Goal: Information Seeking & Learning: Learn about a topic

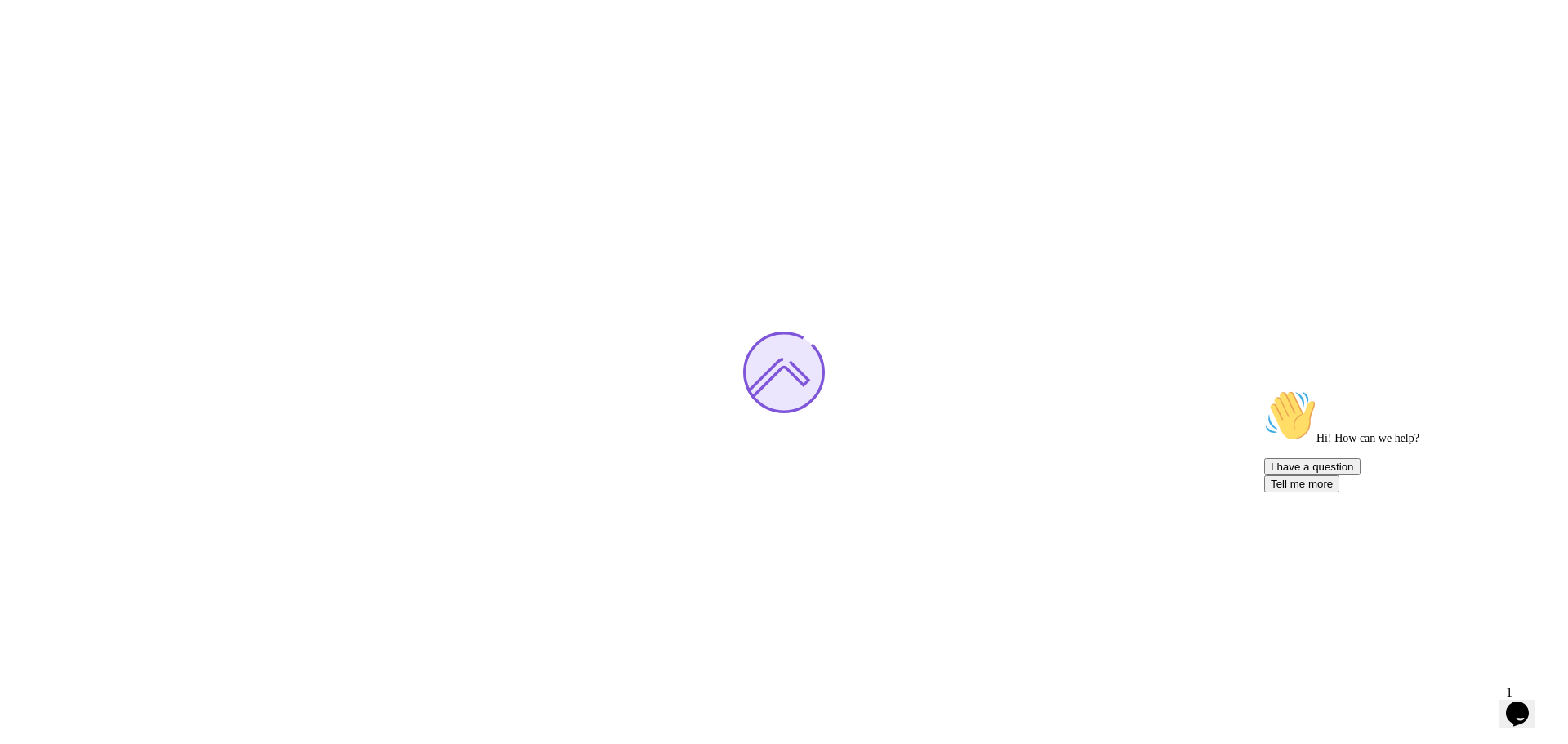
click at [1264, 389] on icon "Chat attention grabber" at bounding box center [1264, 389] width 0 height 0
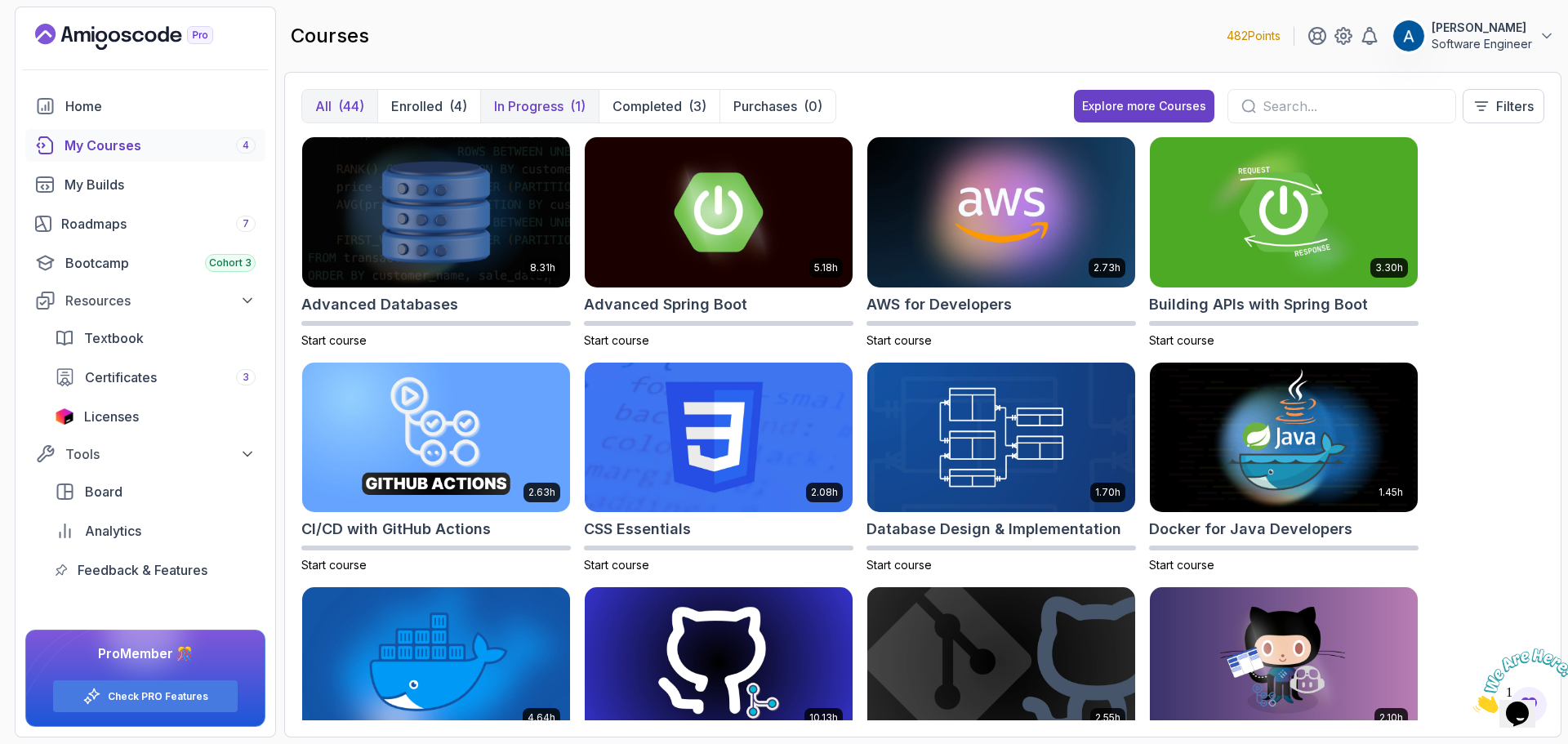
click at [539, 111] on p "In Progress" at bounding box center [529, 106] width 69 height 20
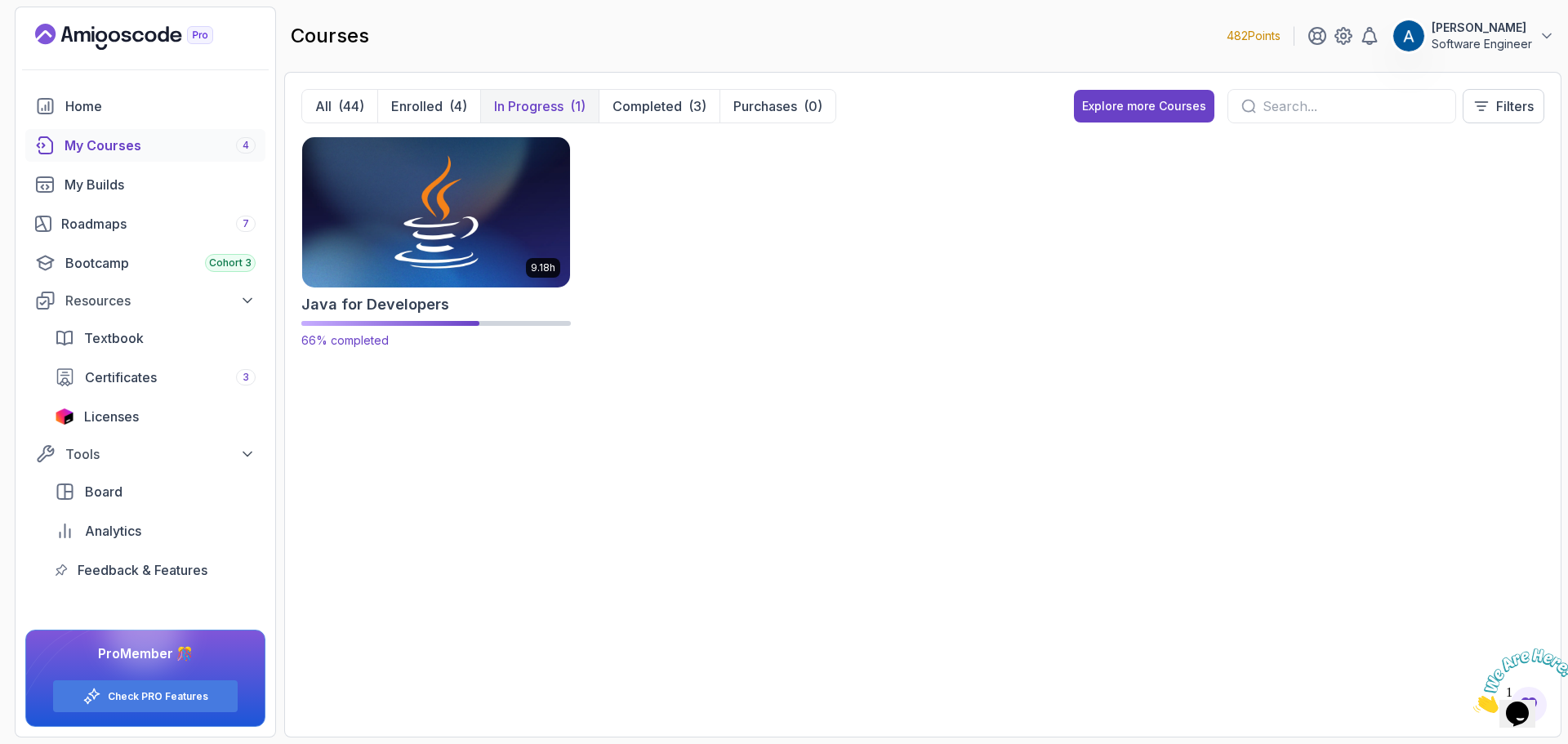
click at [450, 200] on img at bounding box center [436, 212] width 281 height 158
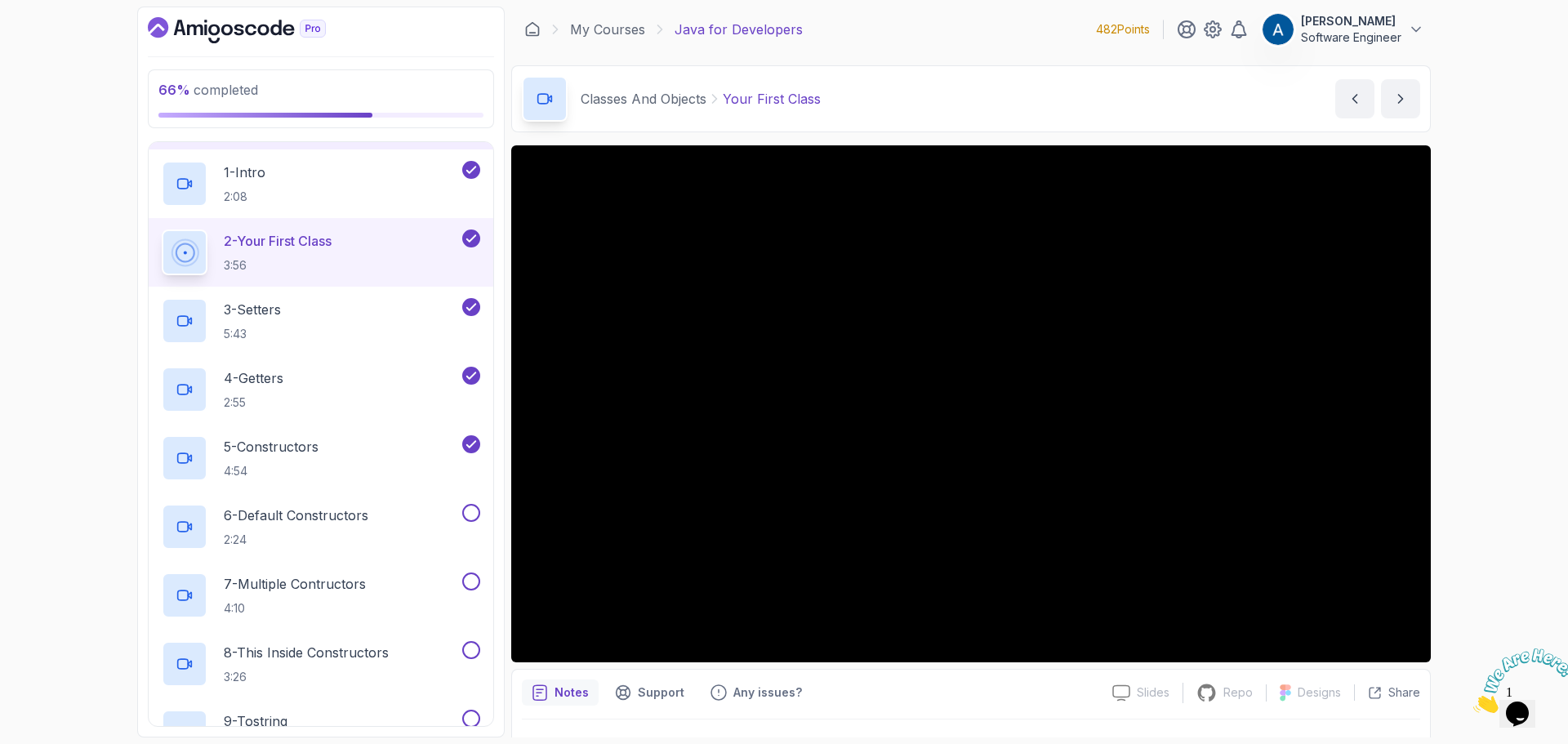
scroll to position [817, 0]
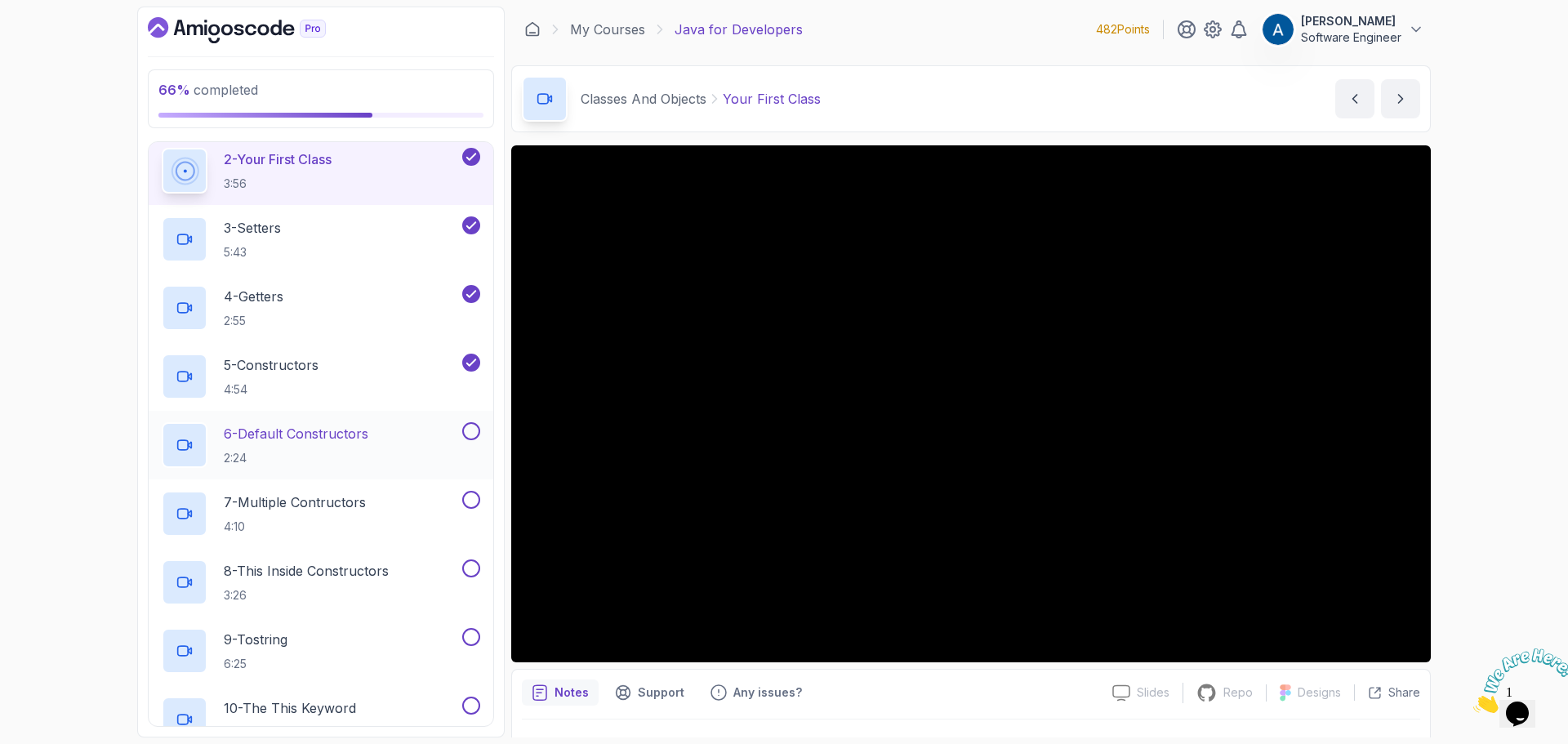
click at [353, 433] on p "6 - Default Constructors" at bounding box center [296, 433] width 144 height 20
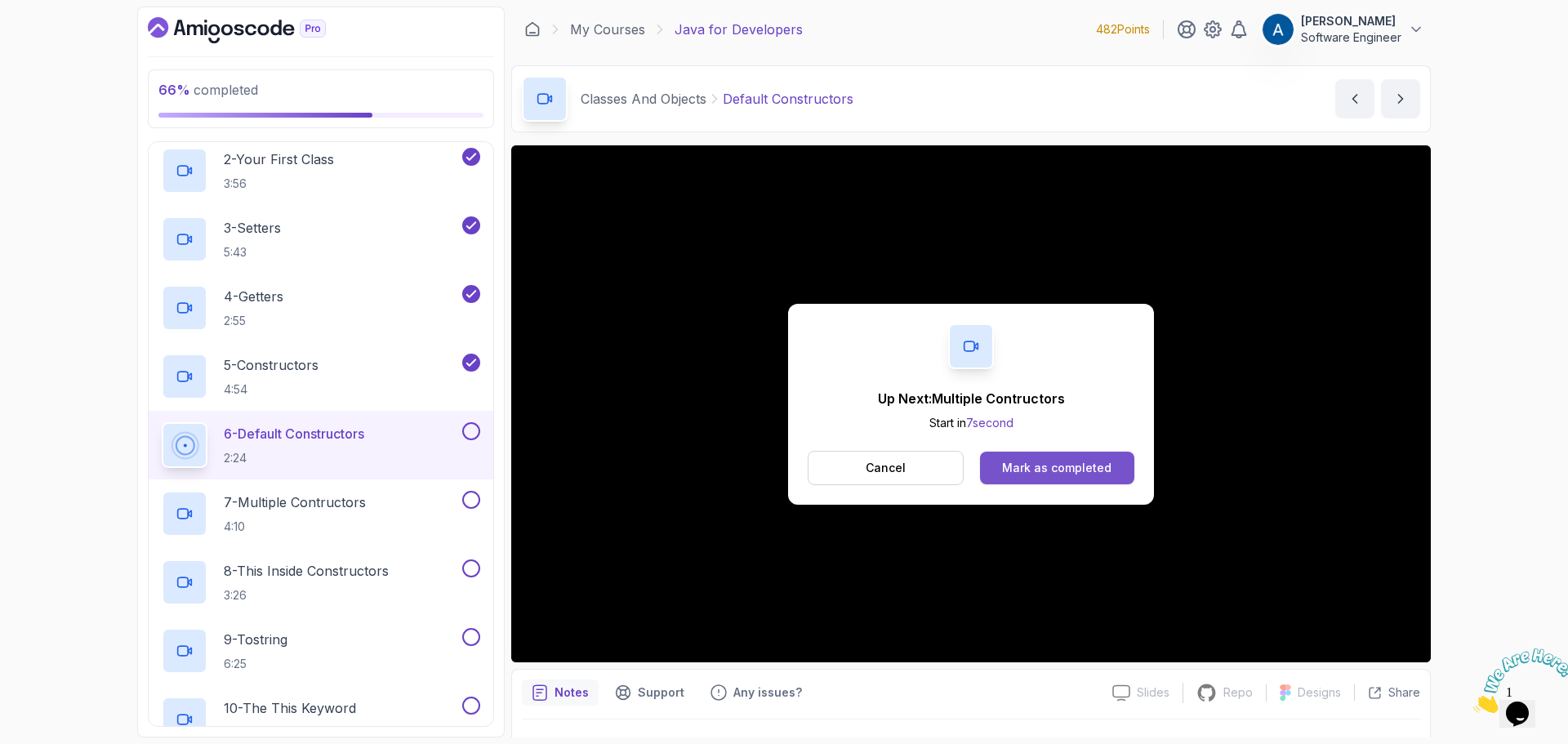
click at [1029, 467] on div "Mark as completed" at bounding box center [1057, 467] width 110 height 16
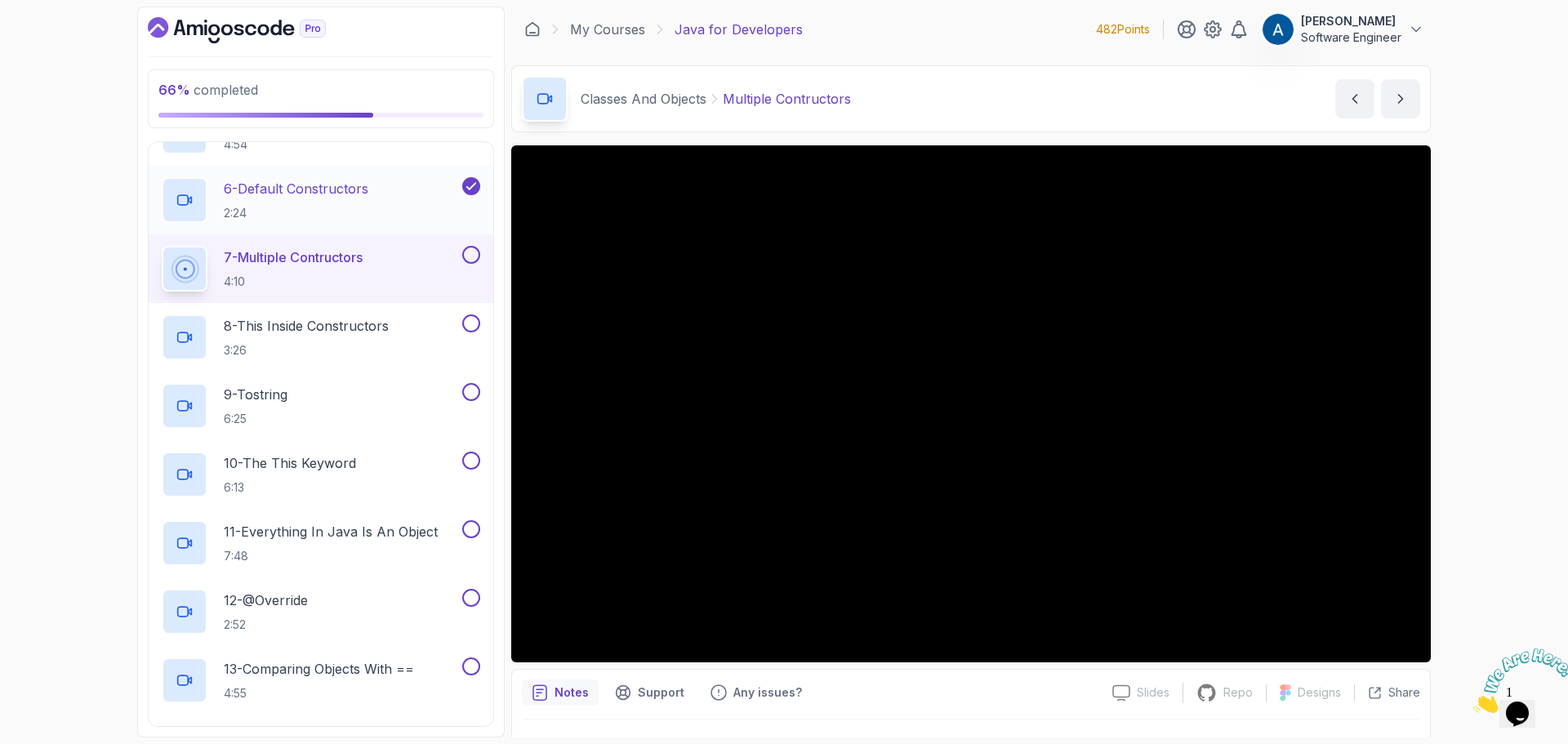
scroll to position [980, 0]
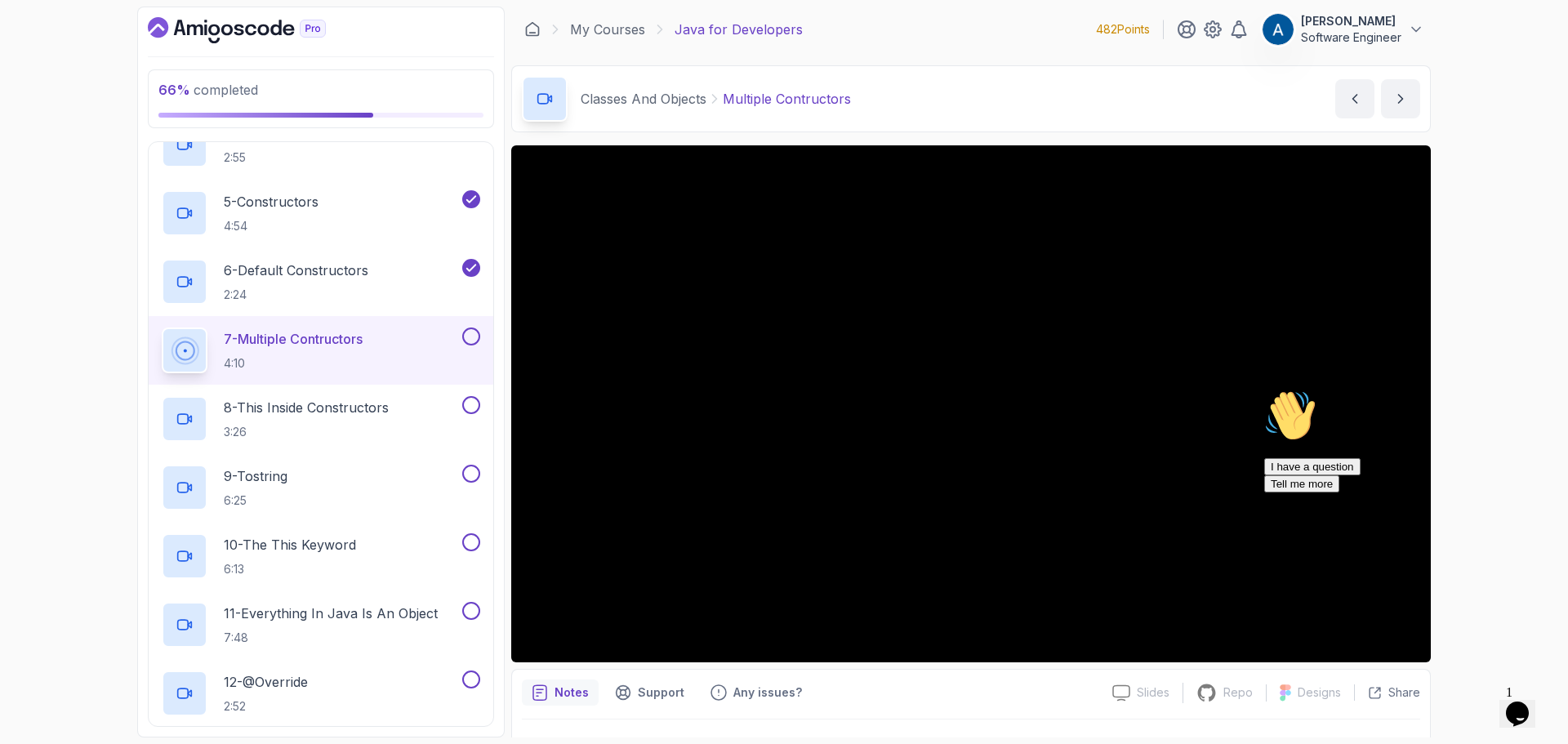
drag, startPoint x: 2788, startPoint y: 889, endPoint x: 1530, endPoint y: 507, distance: 1314.7
click at [1264, 389] on icon "Chat attention grabber" at bounding box center [1264, 389] width 0 height 0
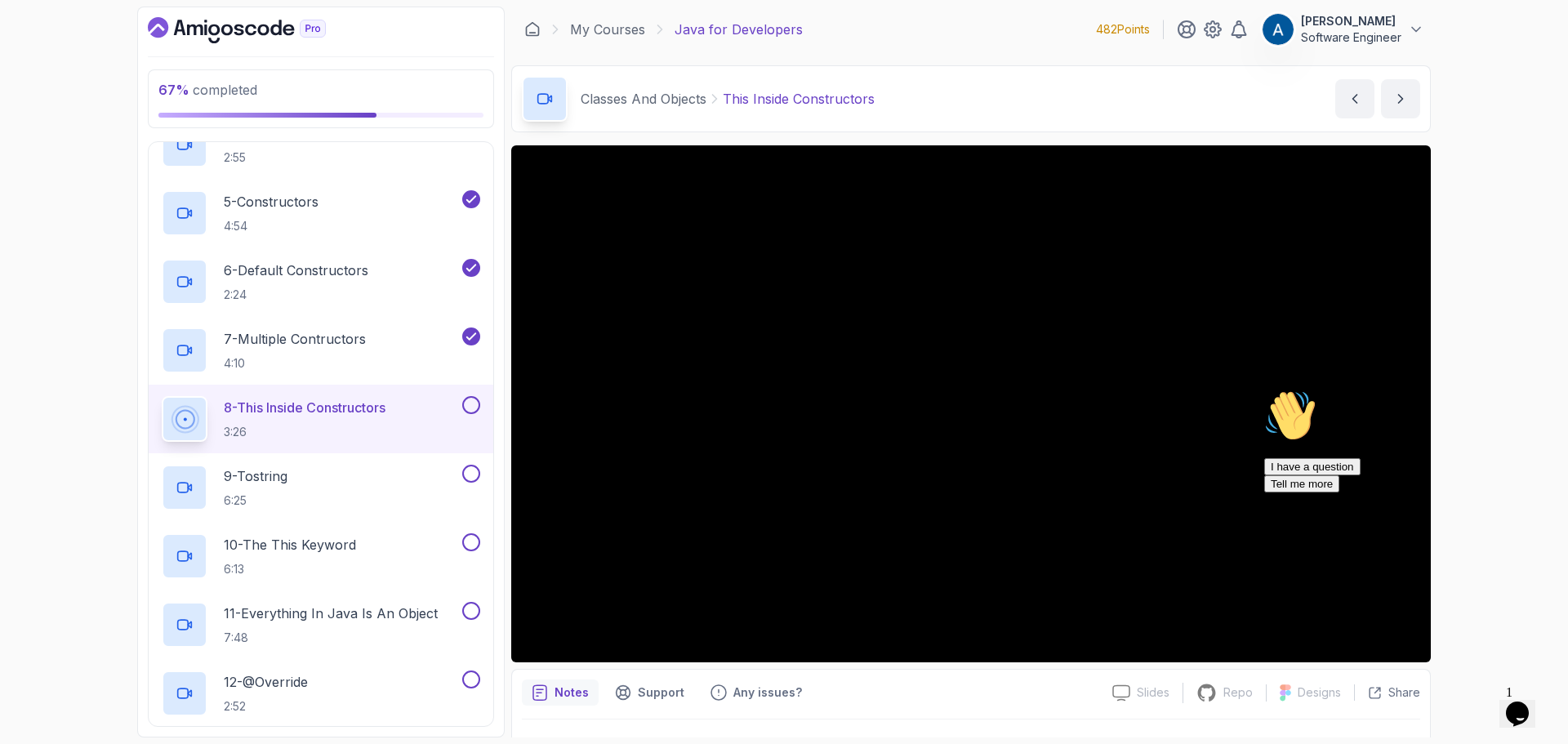
drag, startPoint x: 1534, startPoint y: 505, endPoint x: 2793, endPoint y: 889, distance: 1316.3
click at [1264, 389] on icon "Chat attention grabber" at bounding box center [1264, 389] width 0 height 0
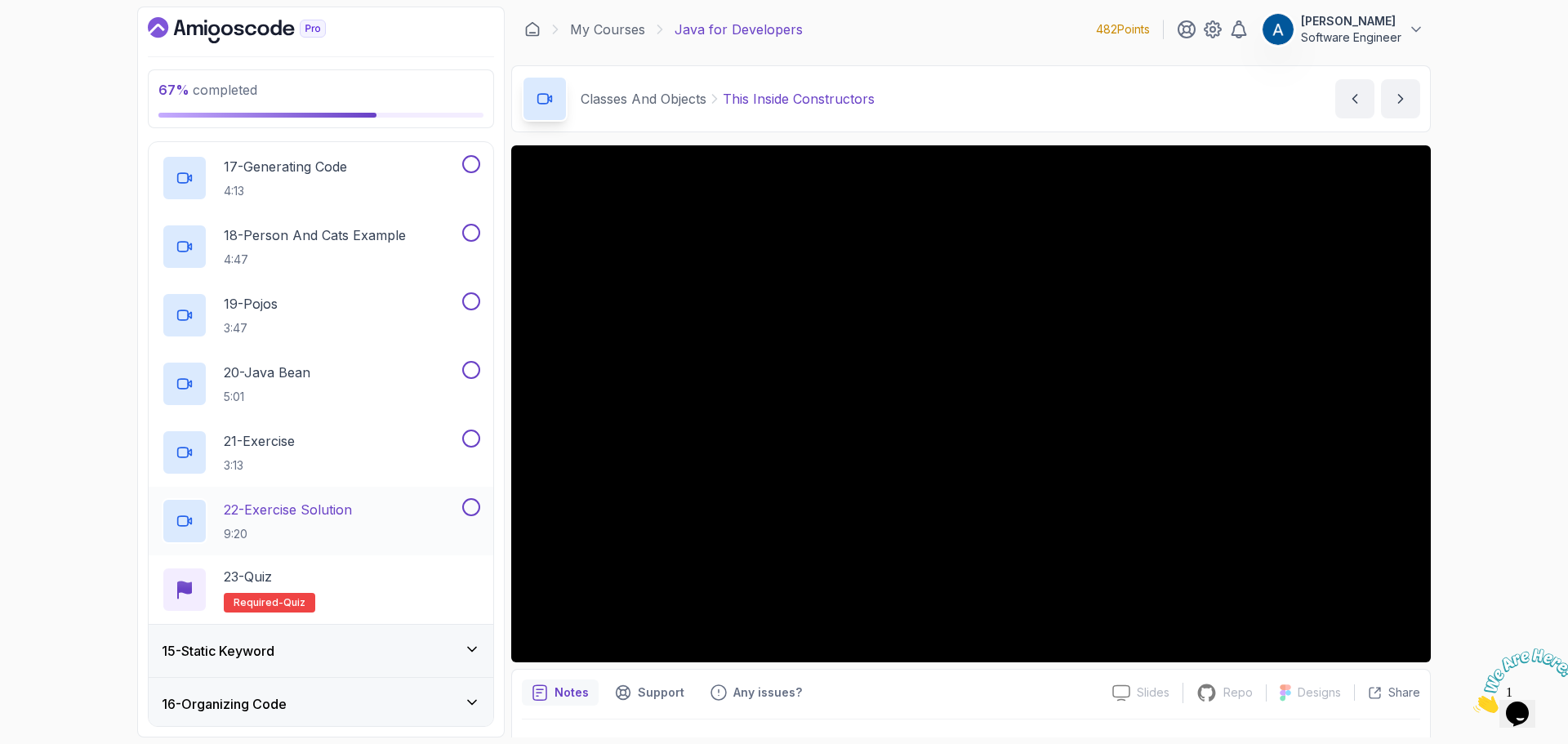
scroll to position [2003, 0]
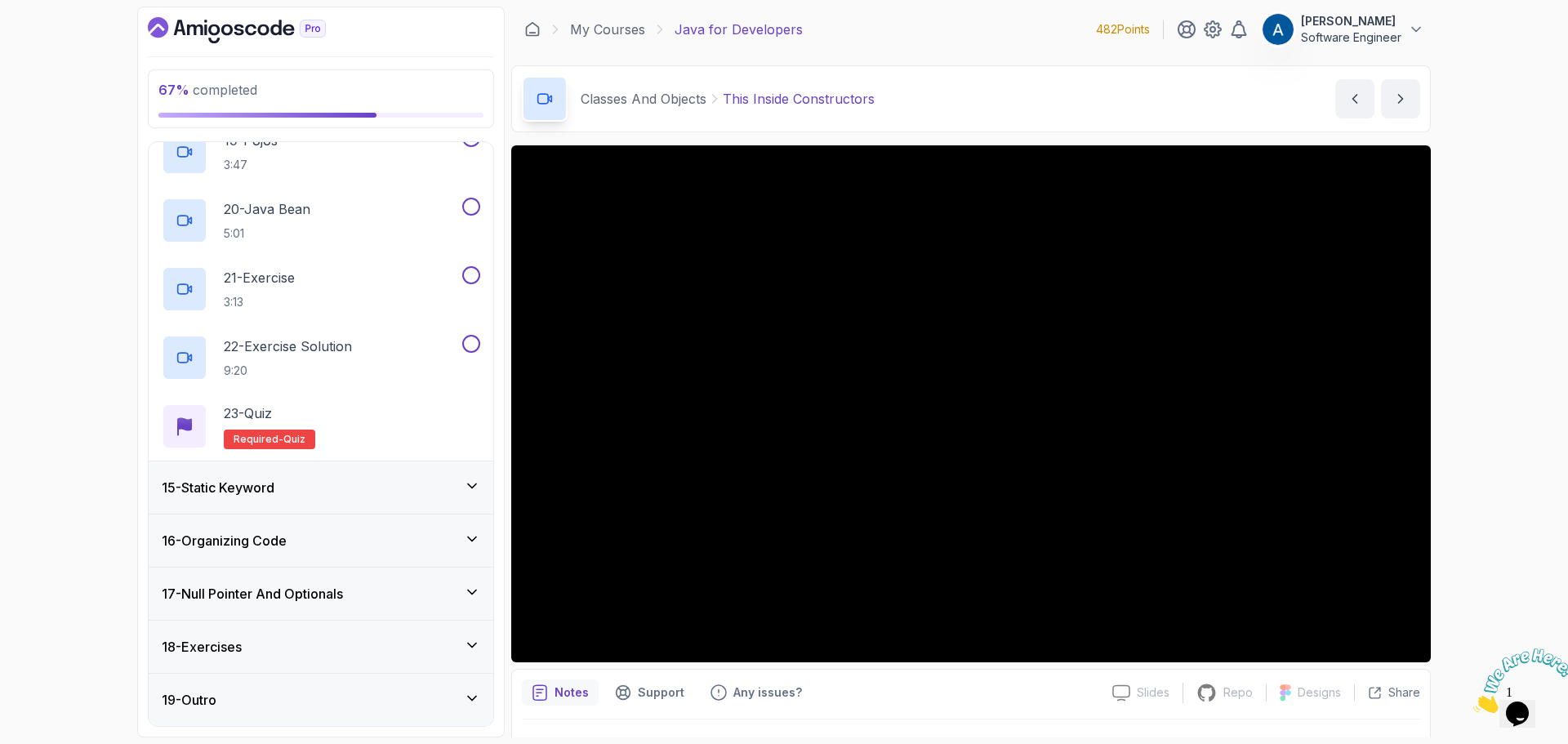
click at [443, 493] on div "15 - Static Keyword" at bounding box center [321, 488] width 319 height 20
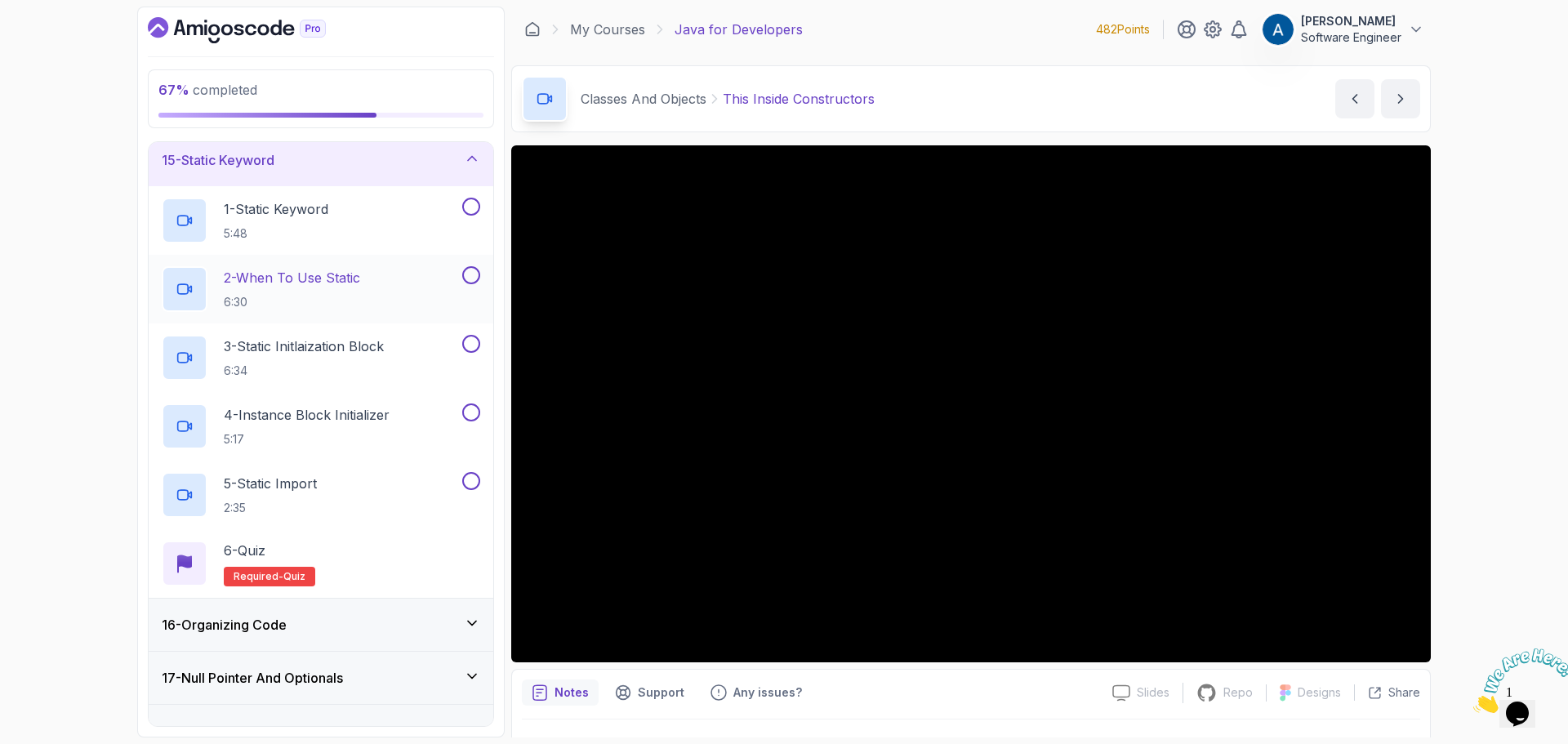
scroll to position [588, 0]
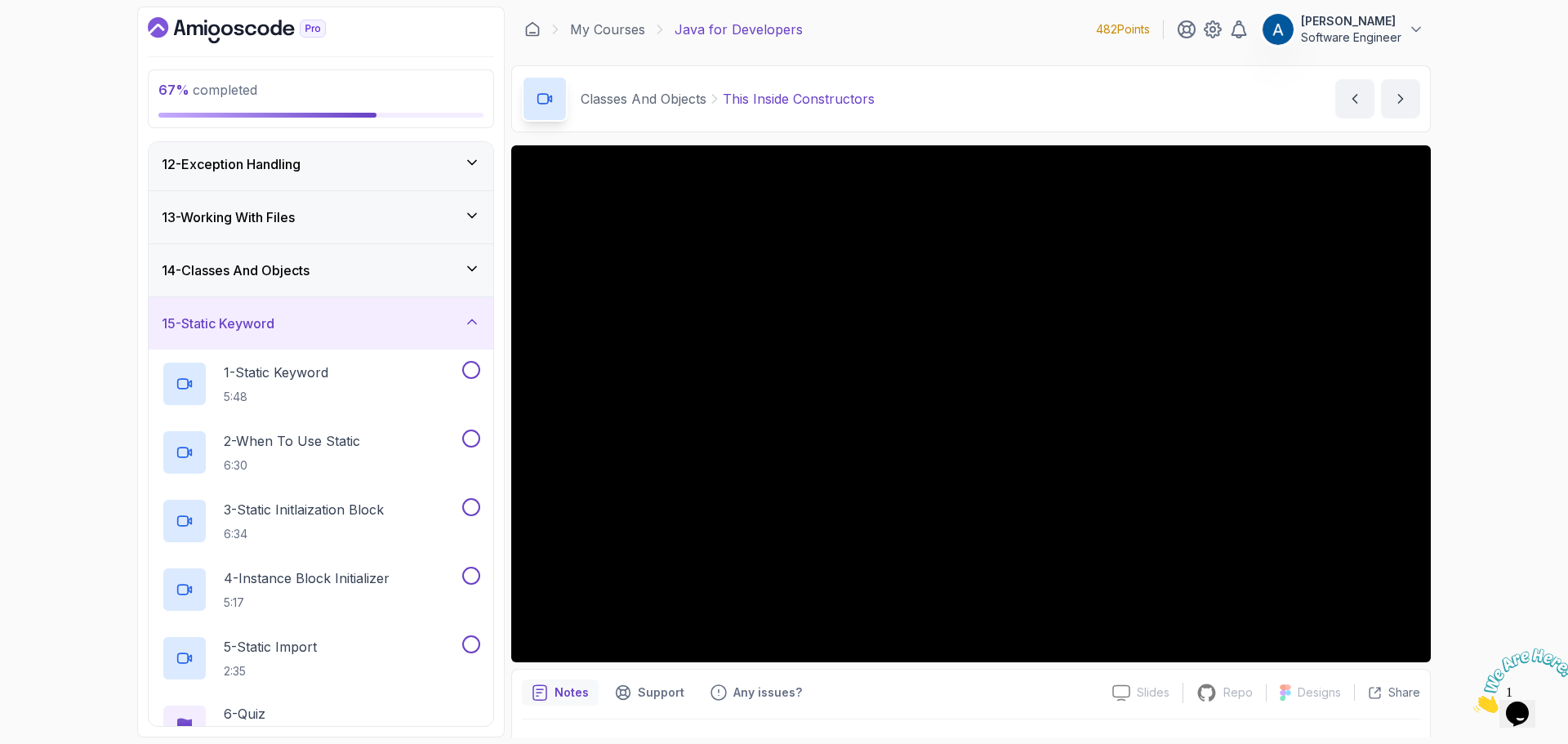
click at [454, 331] on div "15 - Static Keyword" at bounding box center [321, 323] width 319 height 20
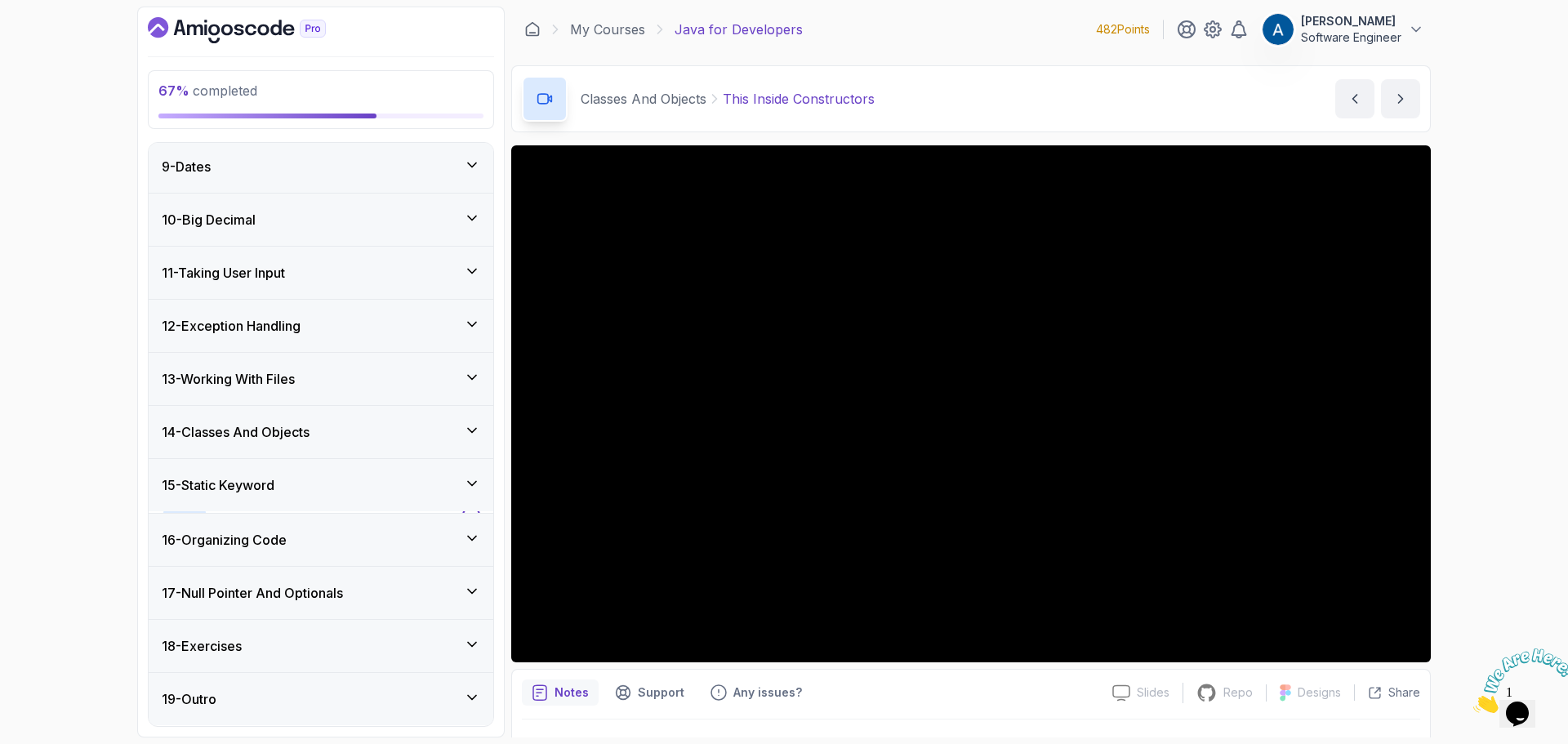
scroll to position [425, 0]
click at [282, 529] on div "16 - Organizing Code" at bounding box center [322, 541] width 345 height 53
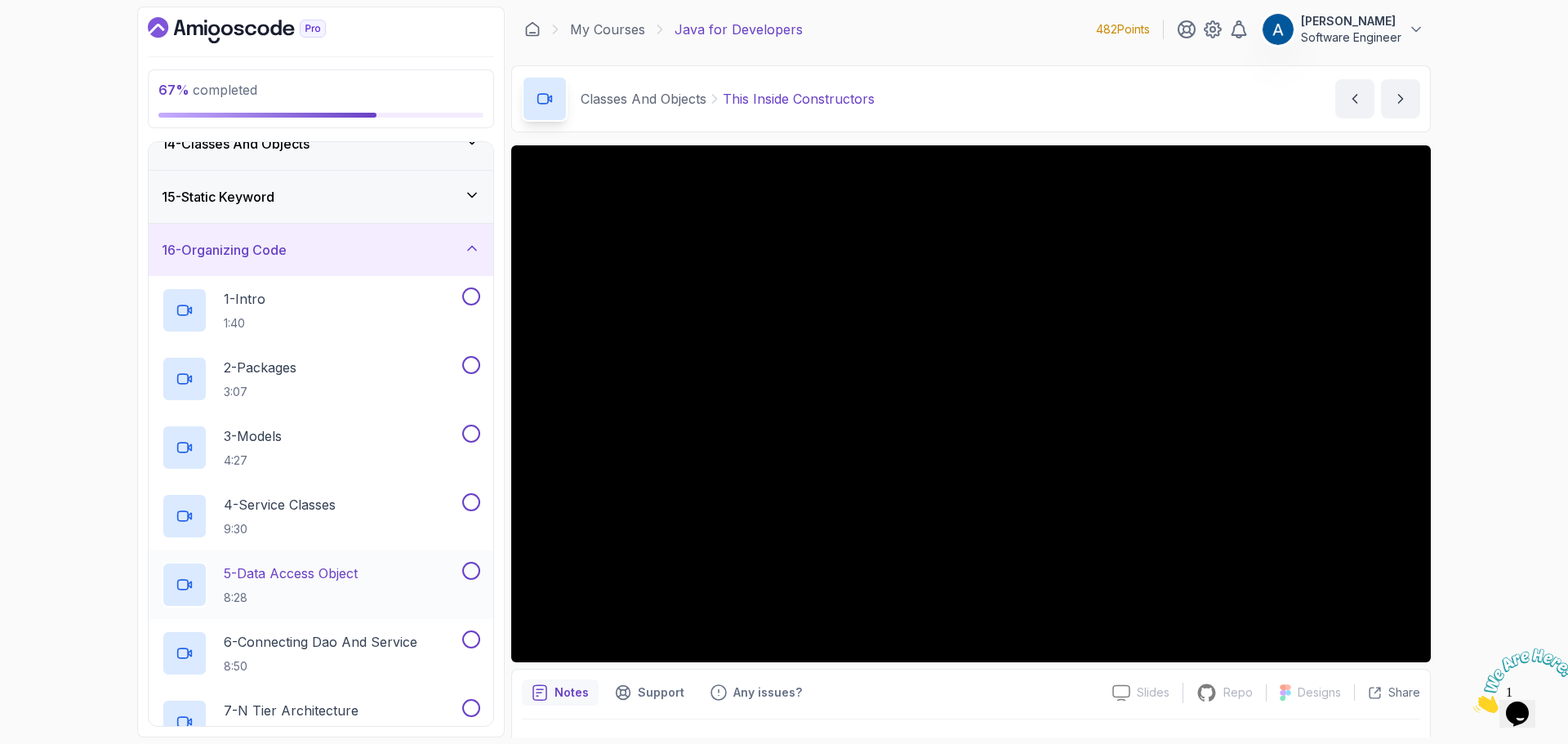
scroll to position [633, 0]
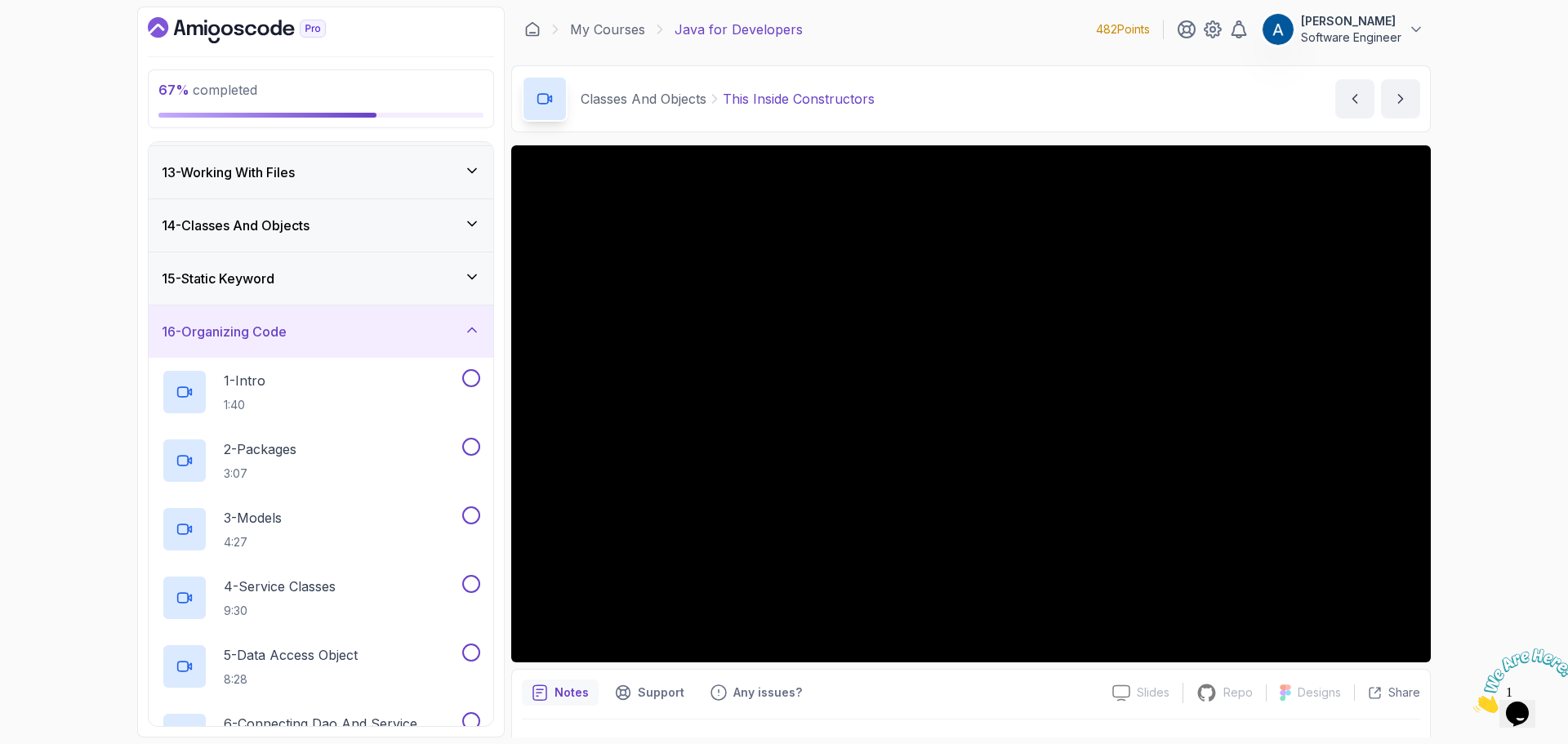
click at [469, 345] on div "16 - Organizing Code" at bounding box center [322, 332] width 345 height 53
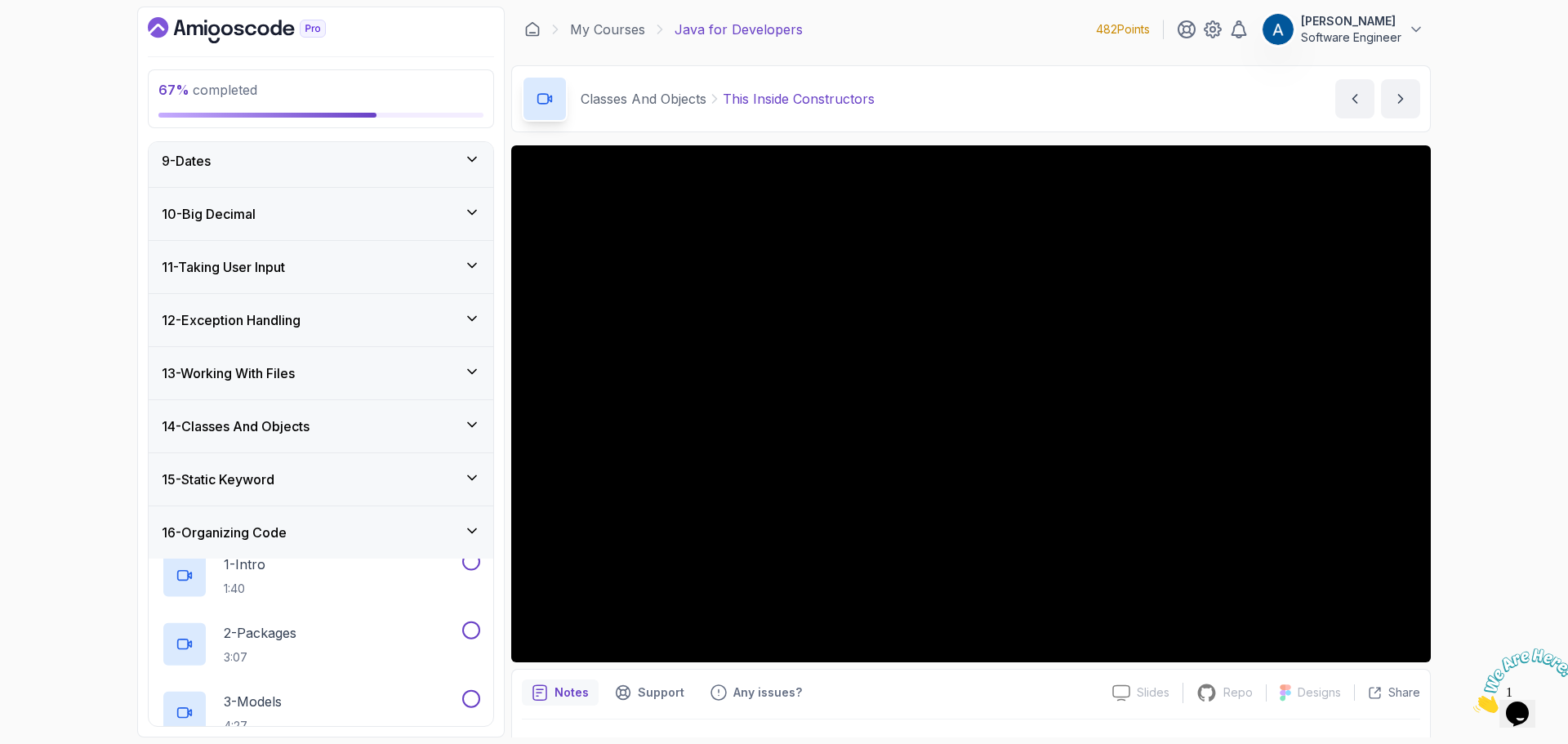
scroll to position [425, 0]
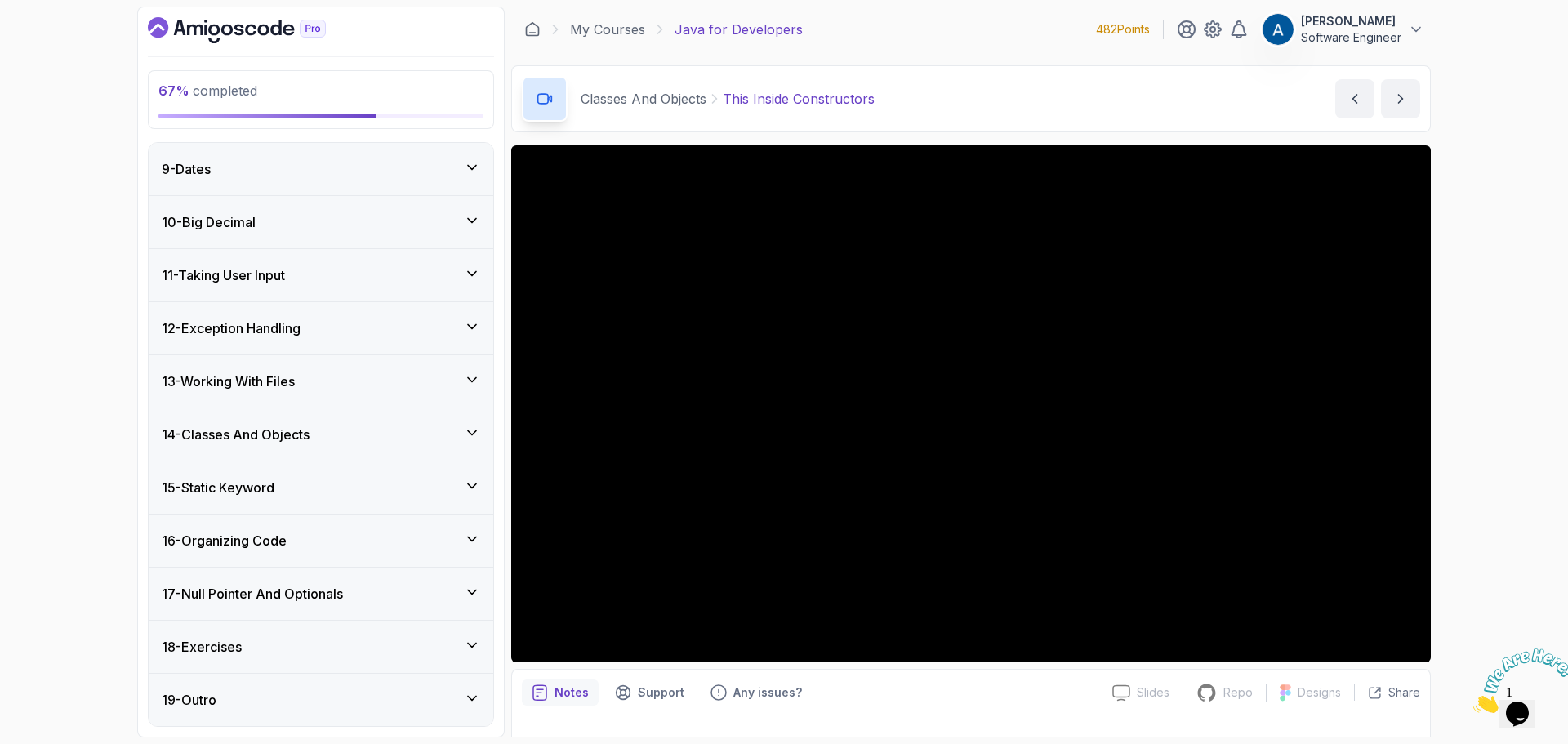
click at [284, 602] on div "17 - Null Pointer And Optionals" at bounding box center [322, 594] width 345 height 53
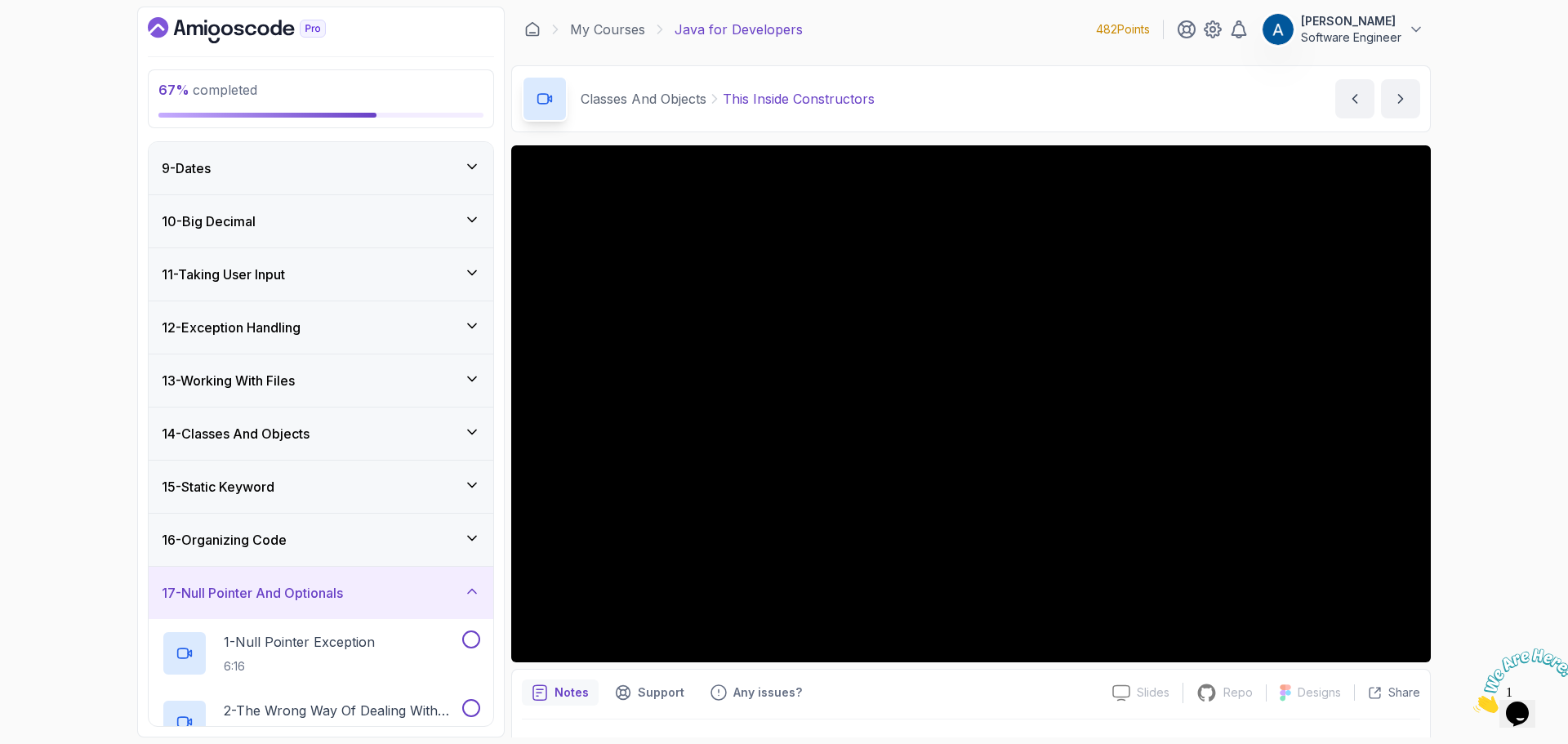
scroll to position [699, 0]
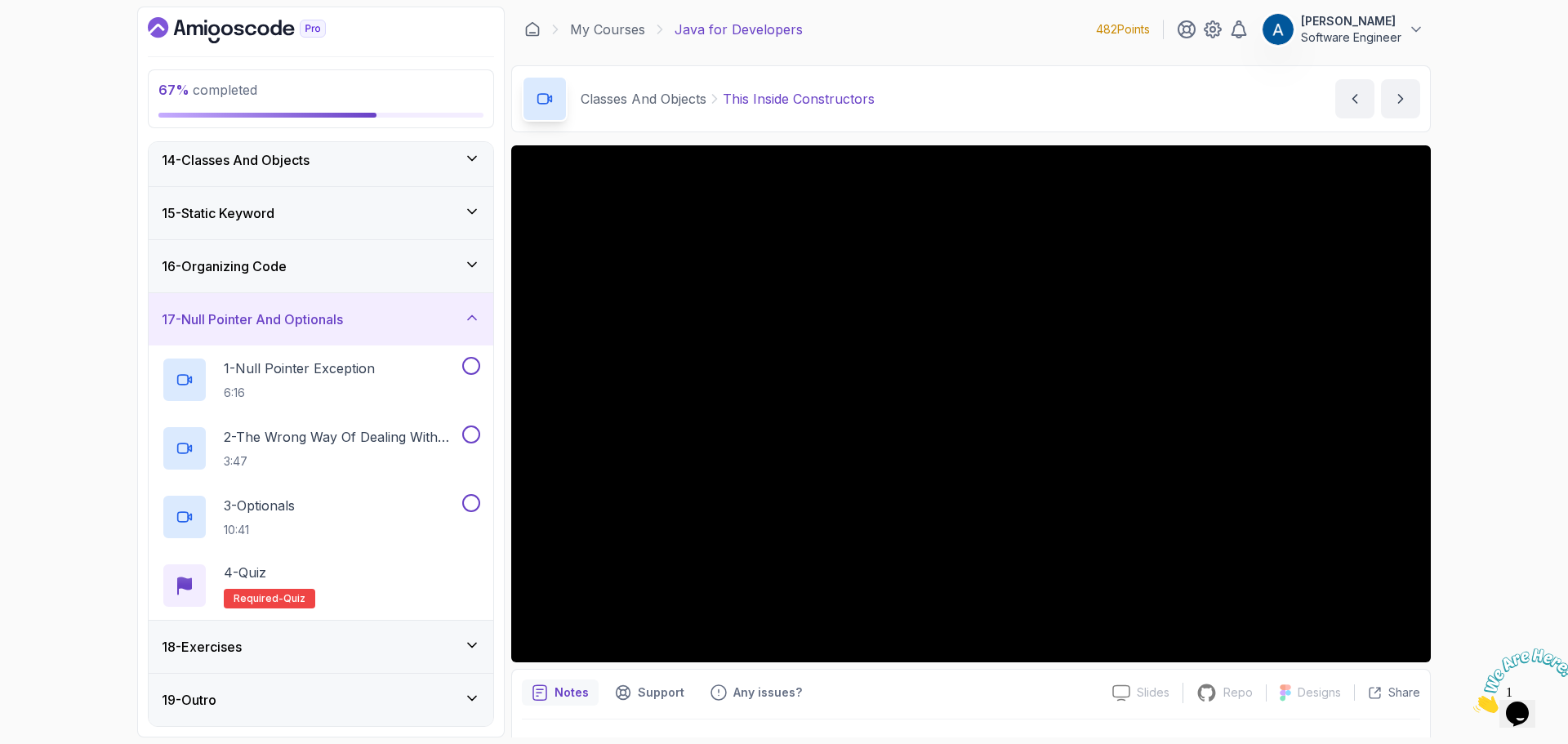
click at [464, 323] on icon at bounding box center [472, 317] width 16 height 16
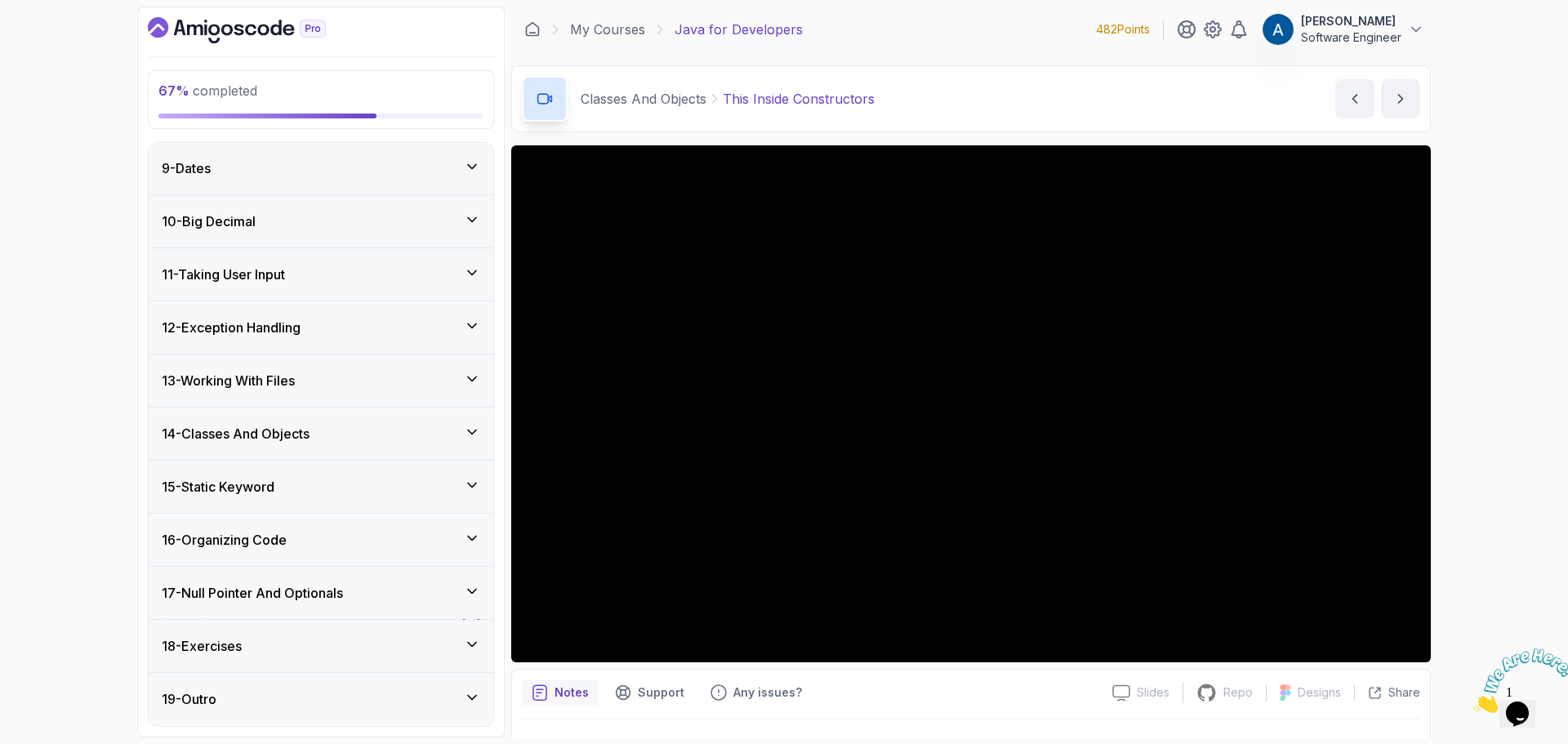
scroll to position [425, 0]
click at [323, 645] on div "18 - Exercises" at bounding box center [321, 646] width 319 height 20
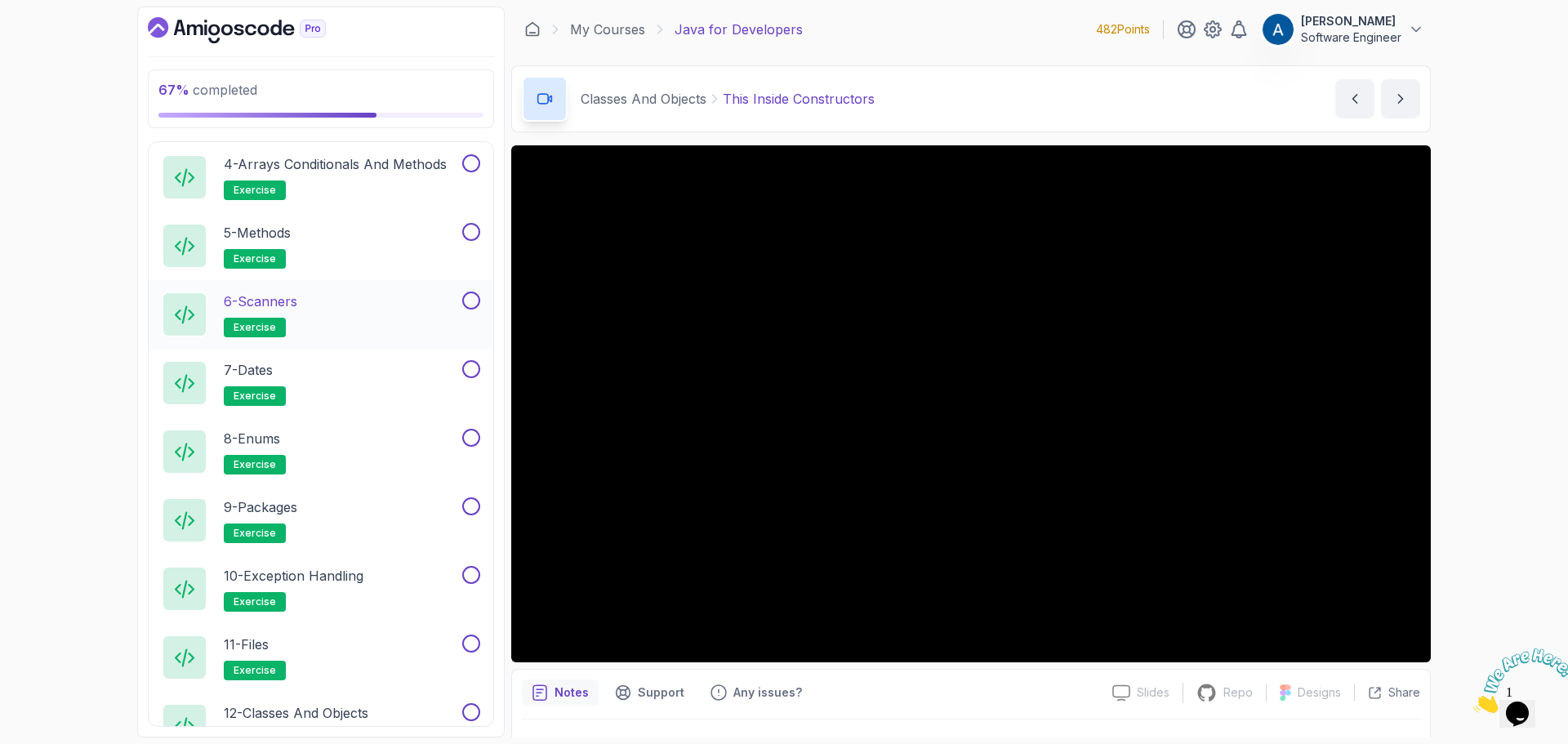
scroll to position [1316, 0]
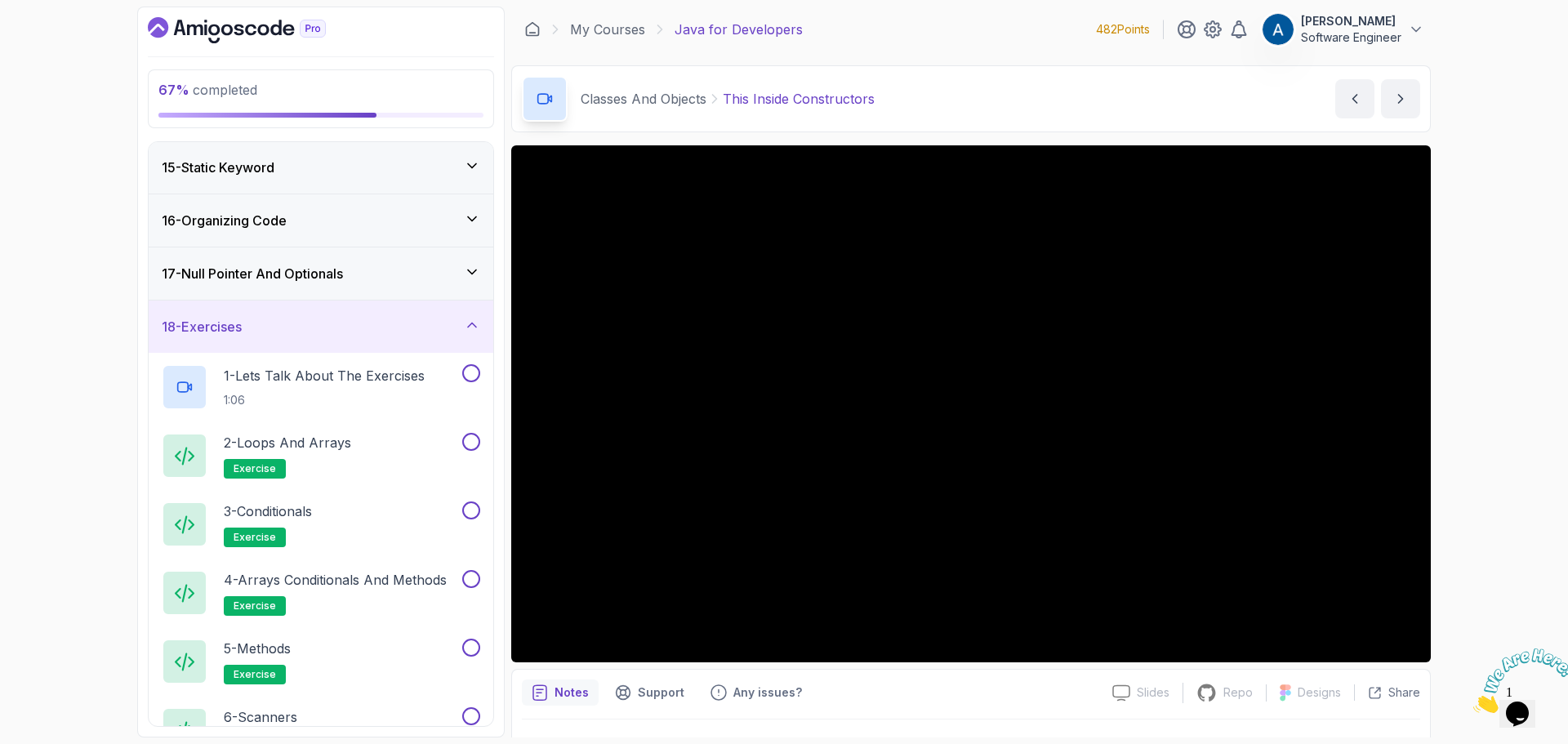
click at [457, 326] on div "18 - Exercises" at bounding box center [321, 326] width 319 height 20
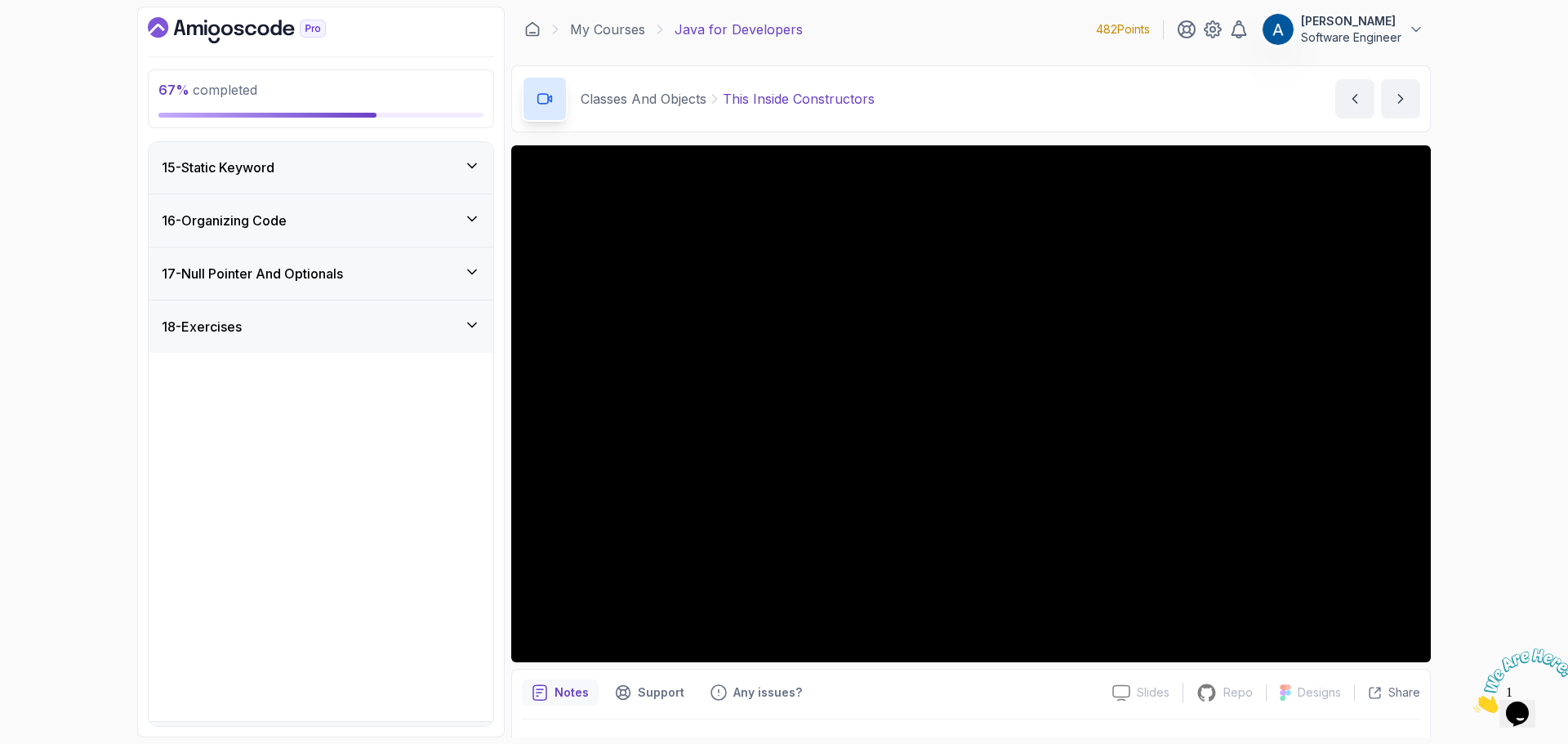
scroll to position [425, 0]
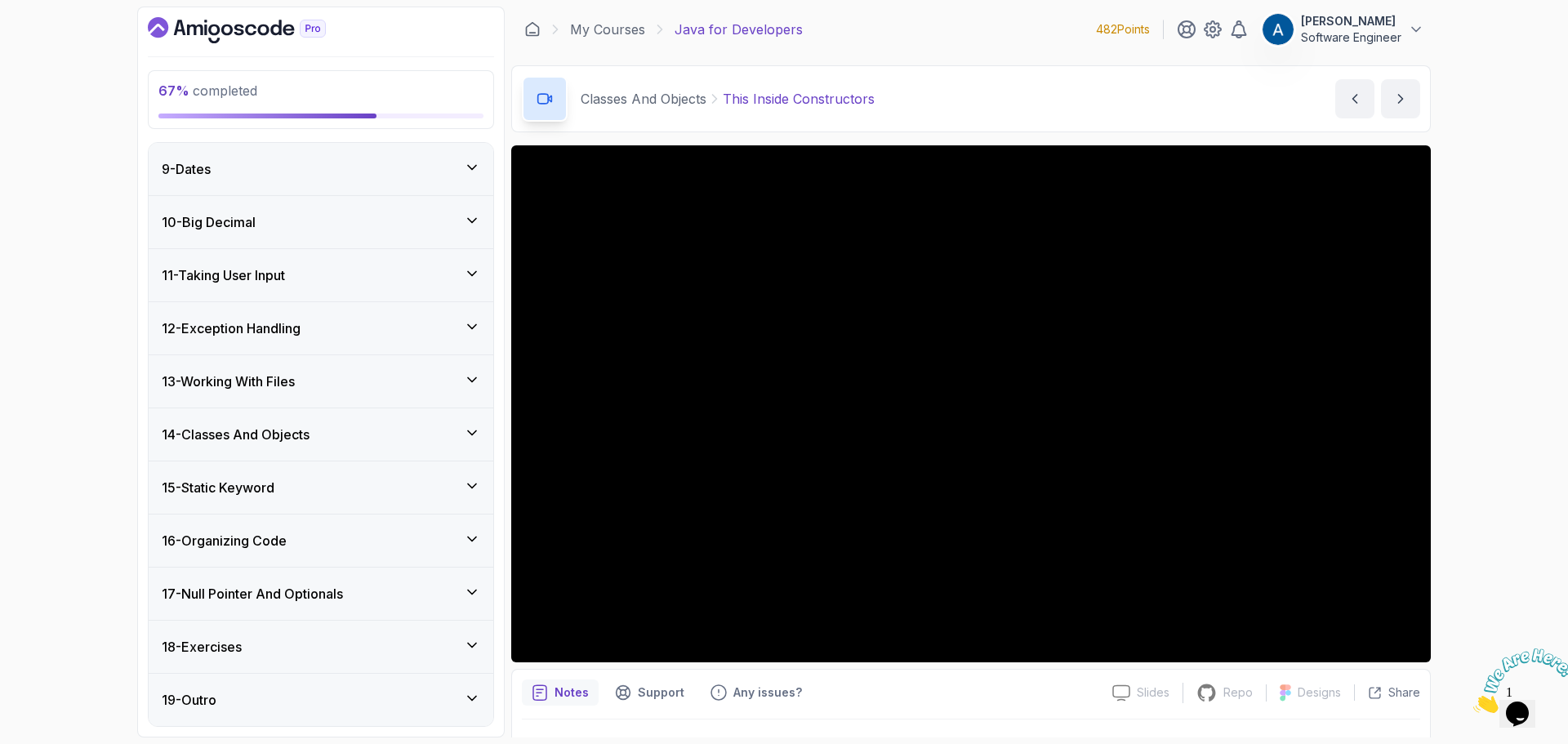
click at [467, 695] on icon at bounding box center [472, 698] width 16 height 16
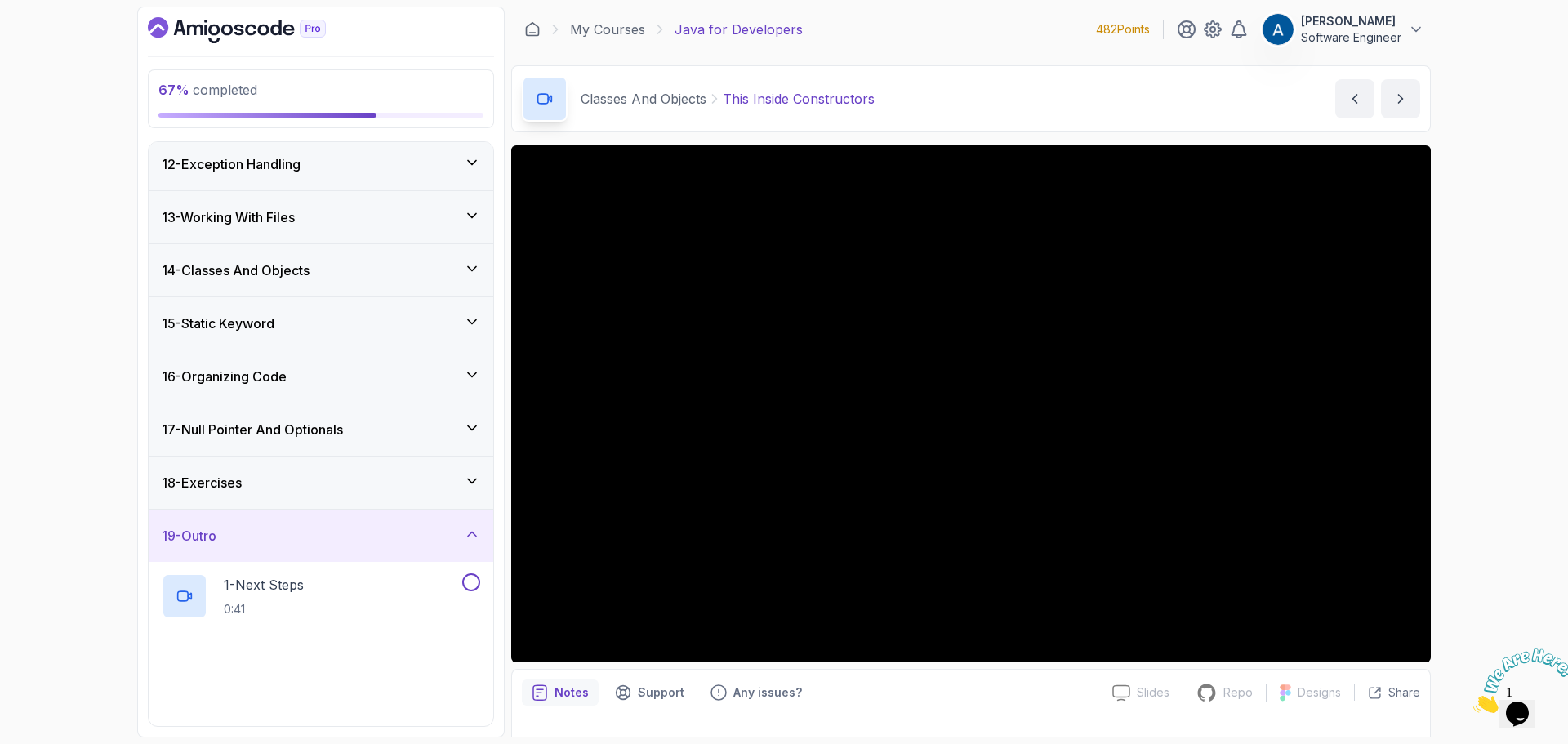
scroll to position [630, 0]
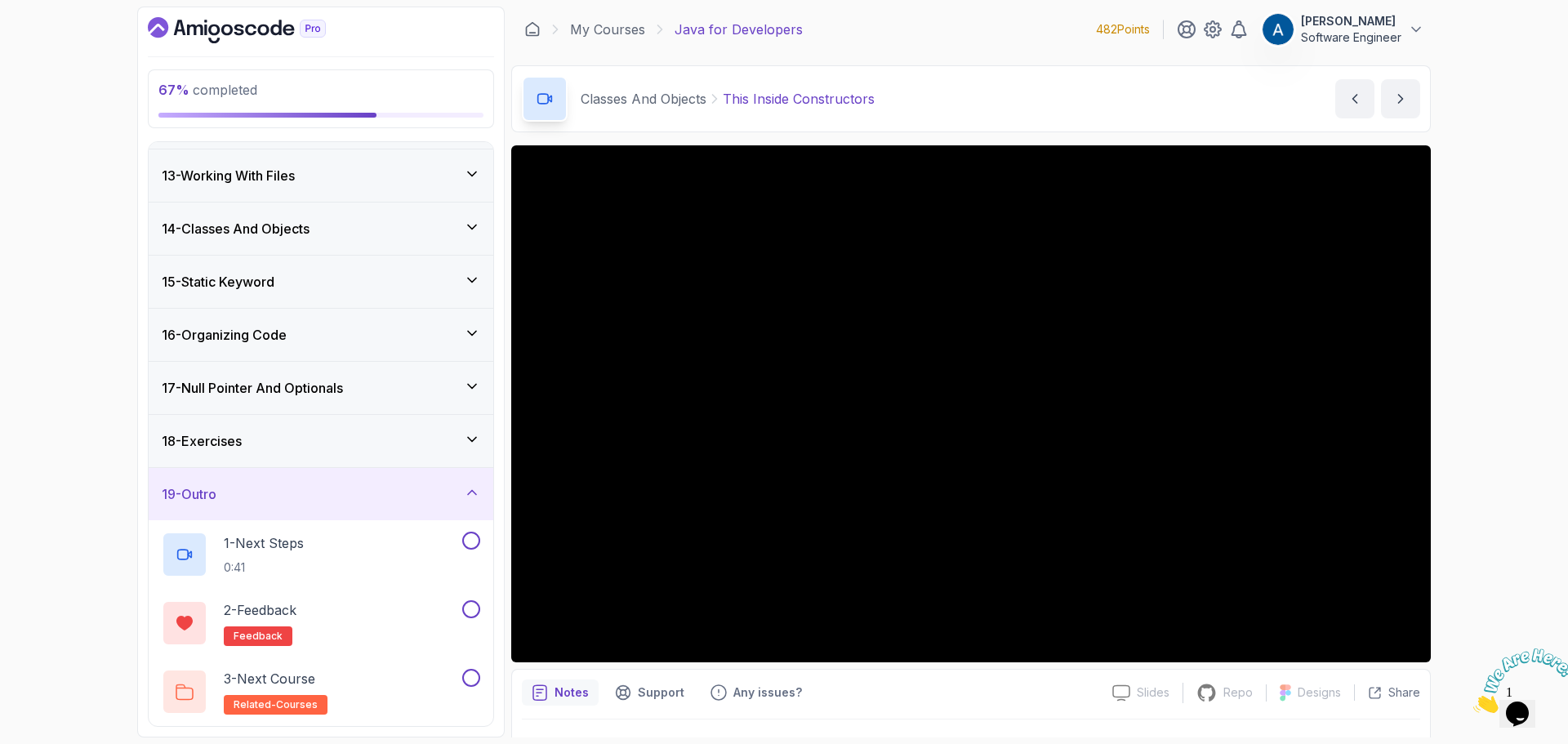
drag, startPoint x: 478, startPoint y: 490, endPoint x: 471, endPoint y: 477, distance: 14.8
click at [478, 491] on icon at bounding box center [472, 492] width 16 height 16
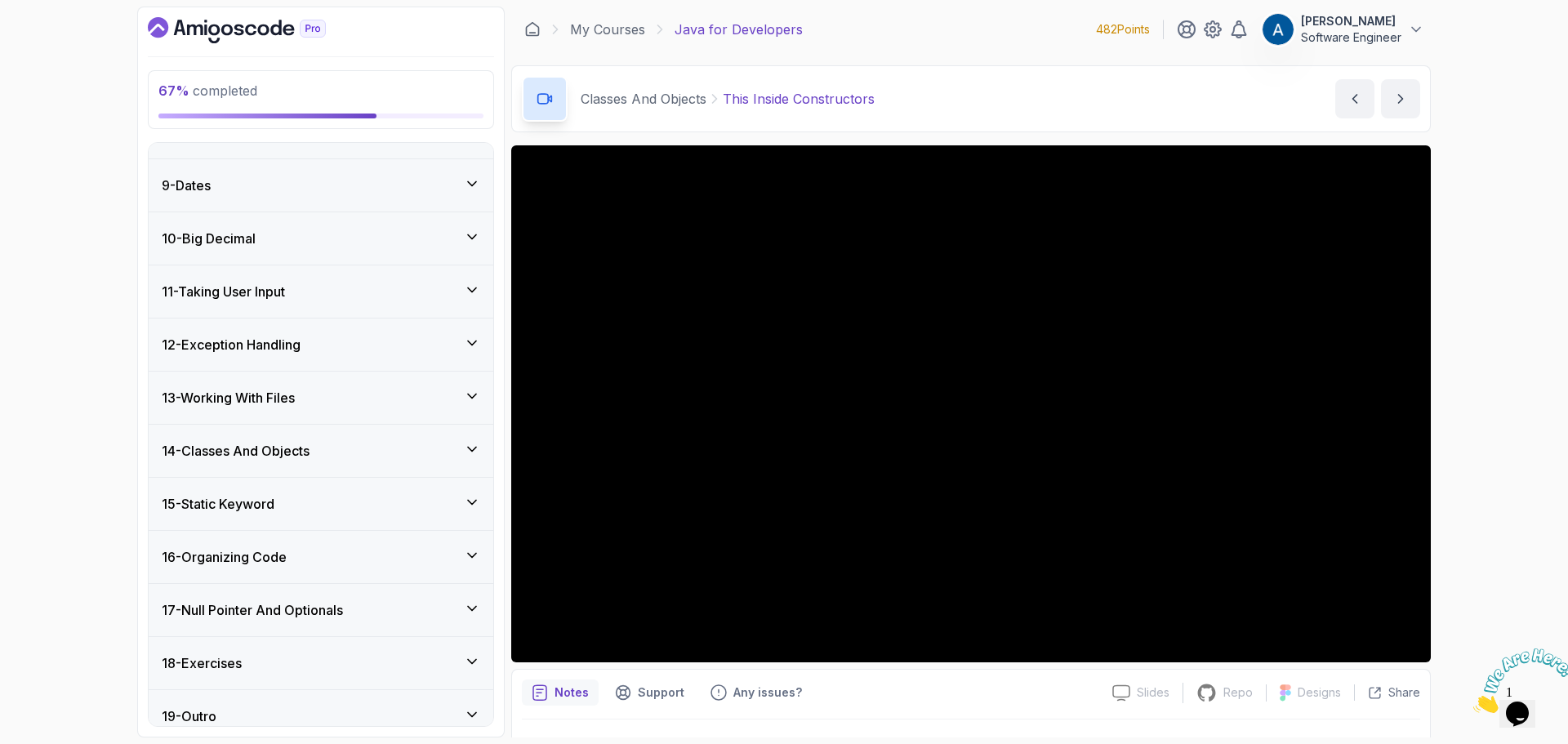
scroll to position [425, 0]
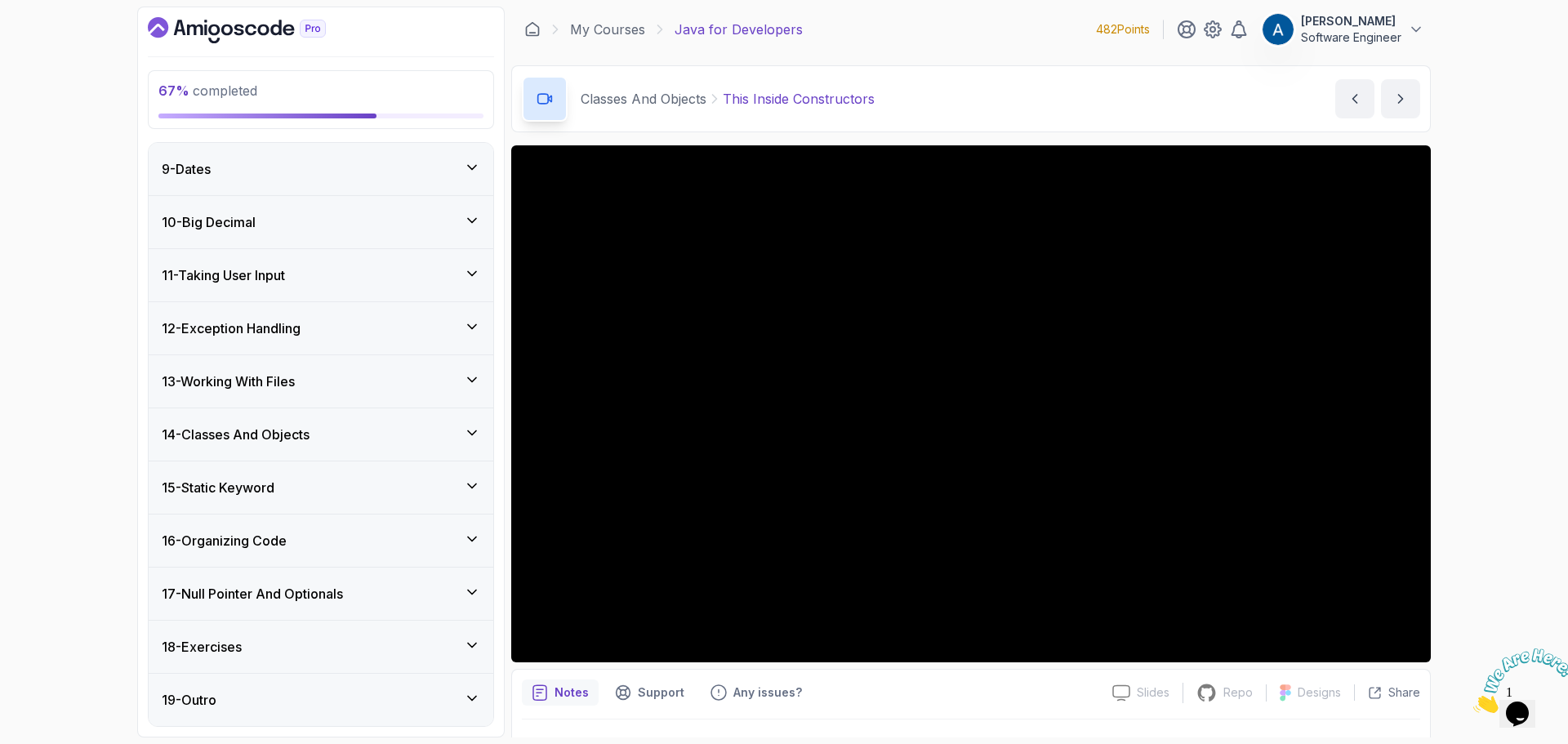
click at [430, 635] on div "18 - Exercises" at bounding box center [322, 647] width 345 height 53
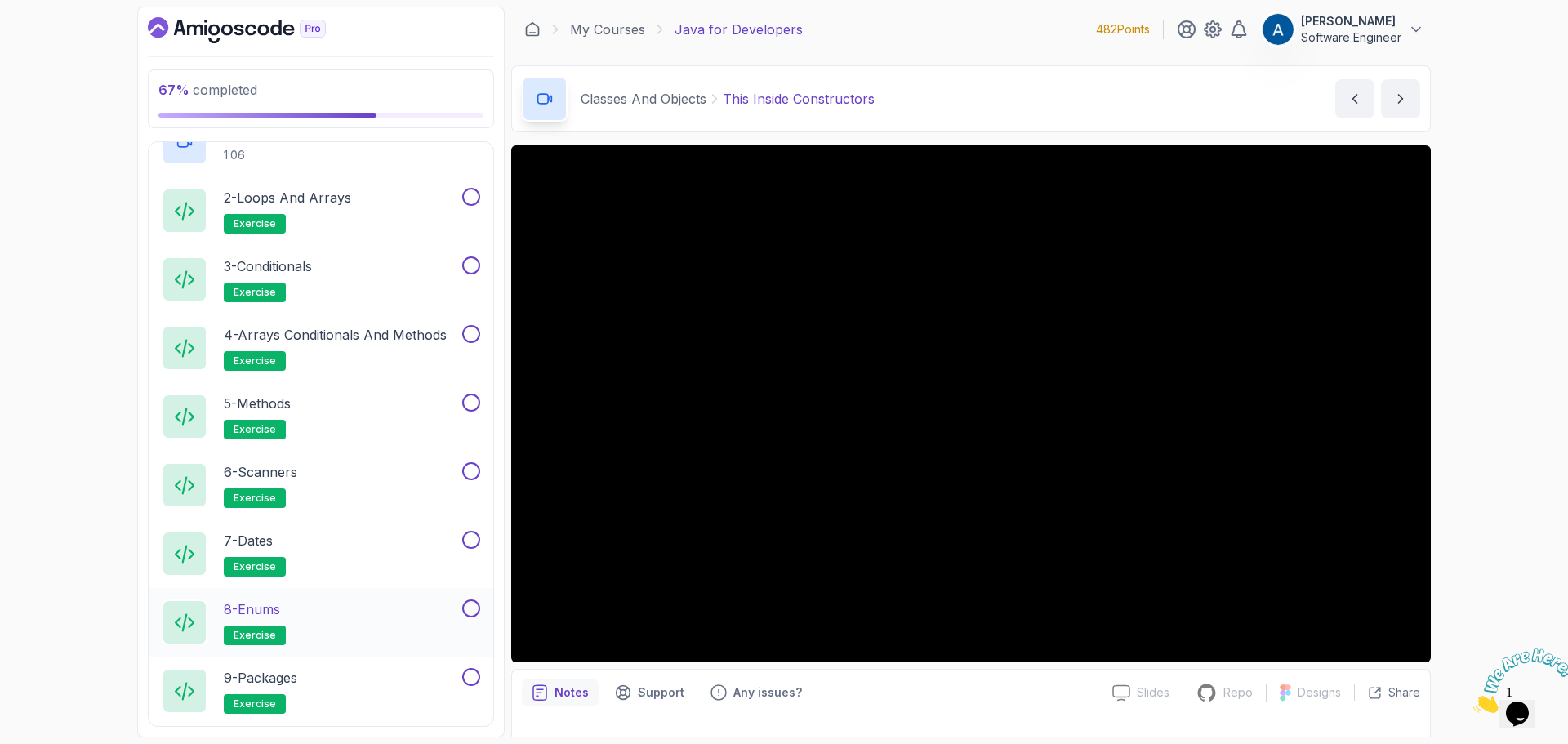
scroll to position [662, 0]
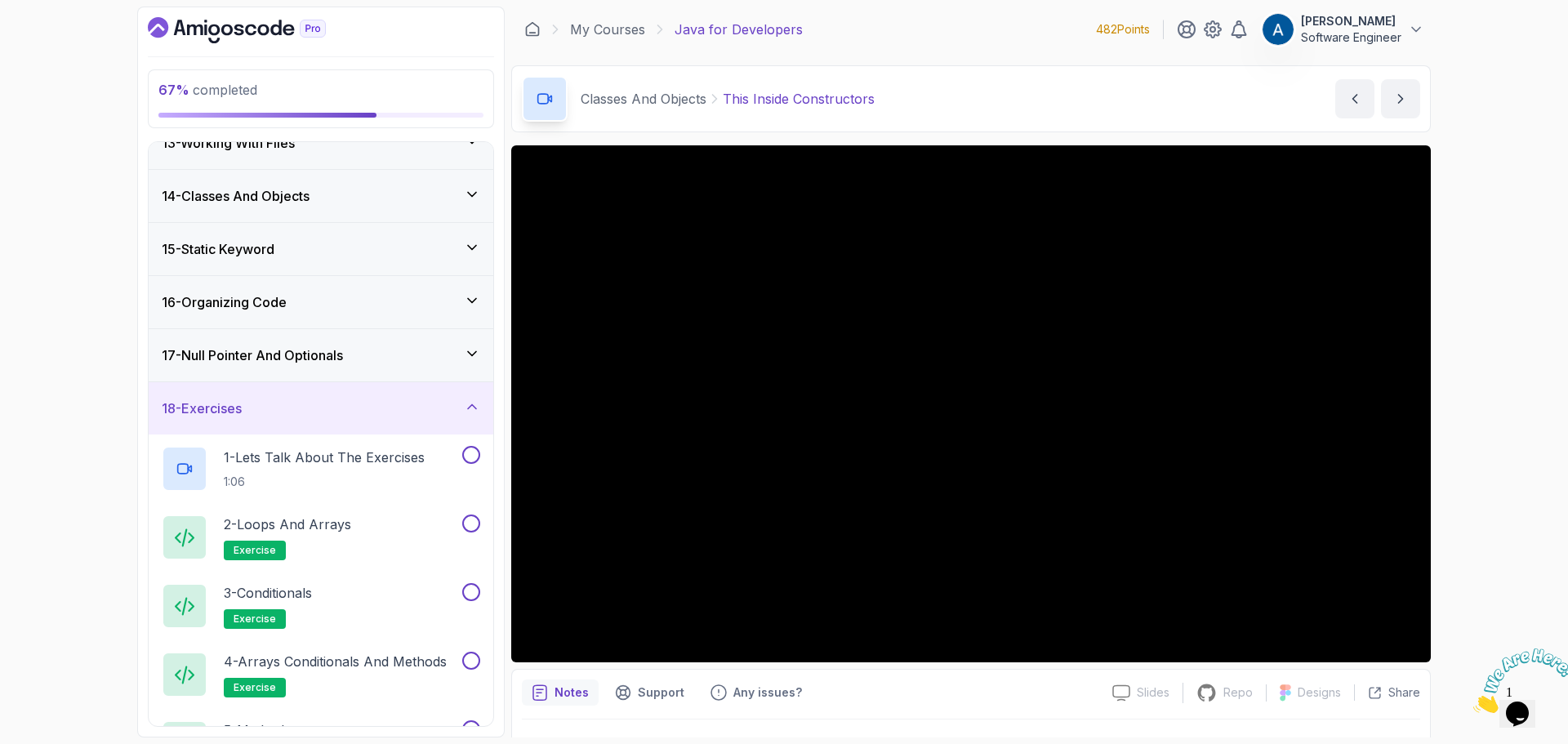
click at [464, 408] on icon at bounding box center [472, 406] width 16 height 16
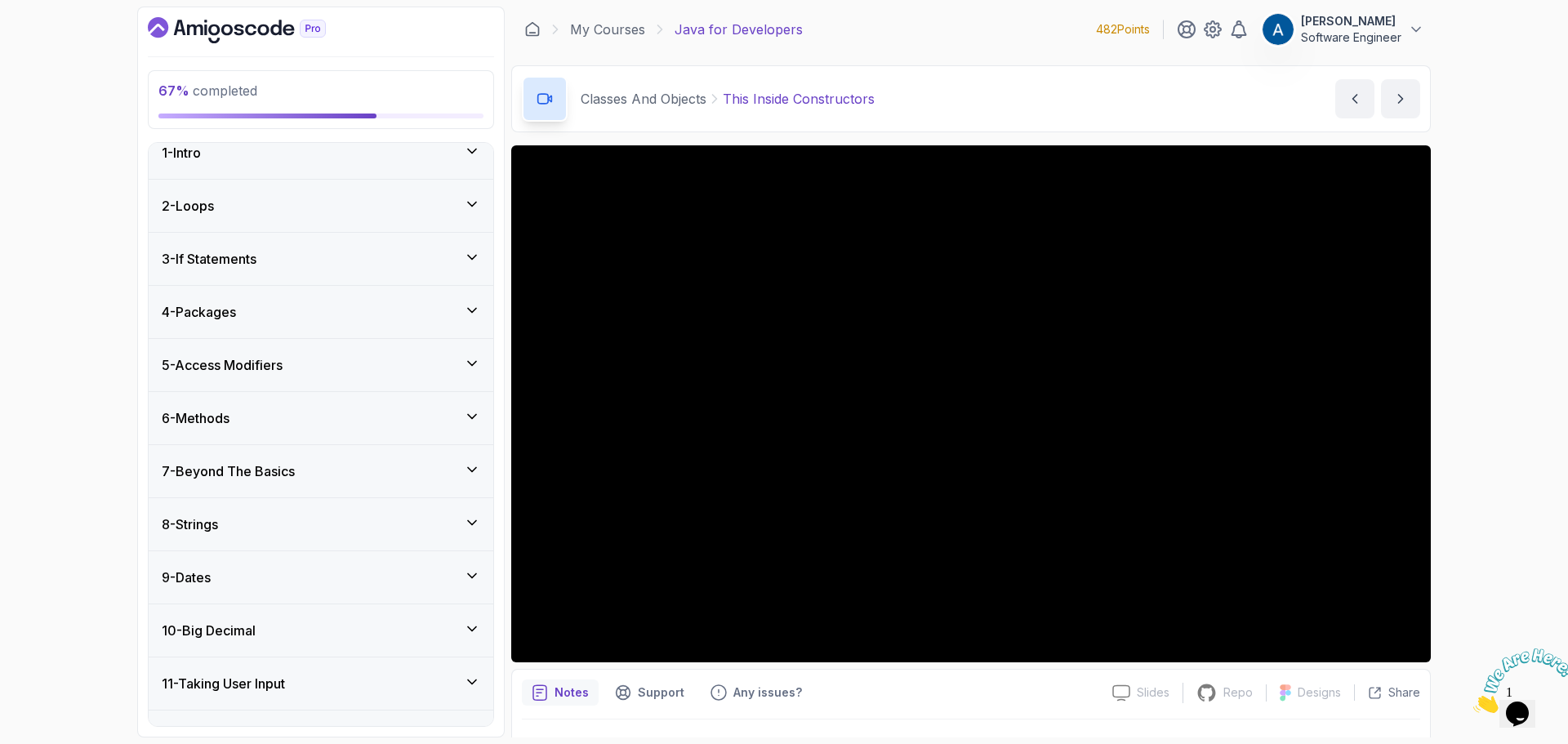
scroll to position [0, 0]
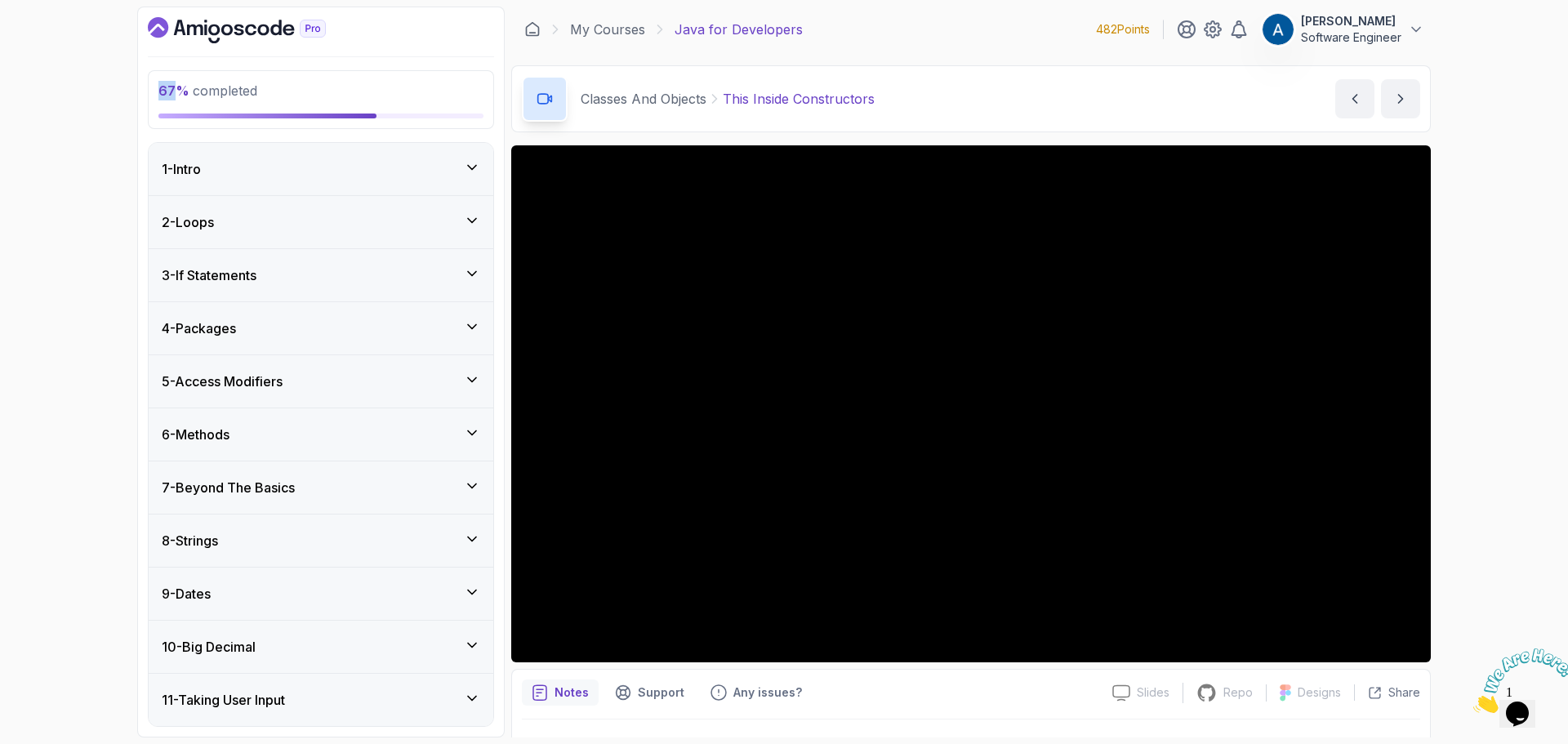
drag, startPoint x: 175, startPoint y: 93, endPoint x: 155, endPoint y: 90, distance: 20.2
click at [155, 90] on div "67 % completed" at bounding box center [321, 99] width 346 height 59
drag, startPoint x: 184, startPoint y: 92, endPoint x: 152, endPoint y: 92, distance: 32.0
click at [152, 92] on div "67 % completed" at bounding box center [321, 99] width 346 height 59
click at [328, 90] on p "67 % completed" at bounding box center [321, 90] width 325 height 20
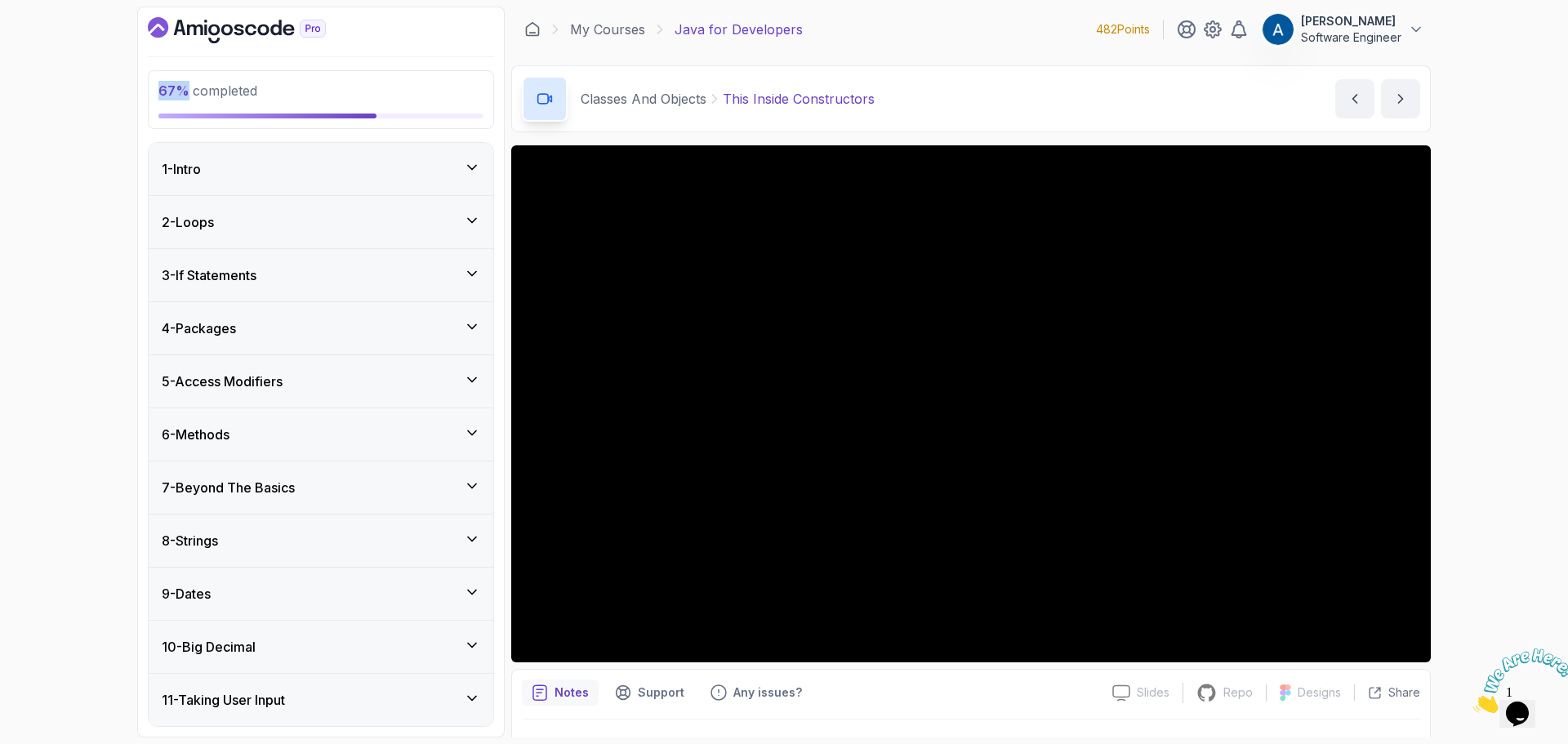
drag, startPoint x: 183, startPoint y: 87, endPoint x: 162, endPoint y: 92, distance: 21.6
click at [162, 92] on span "67 %" at bounding box center [173, 90] width 31 height 16
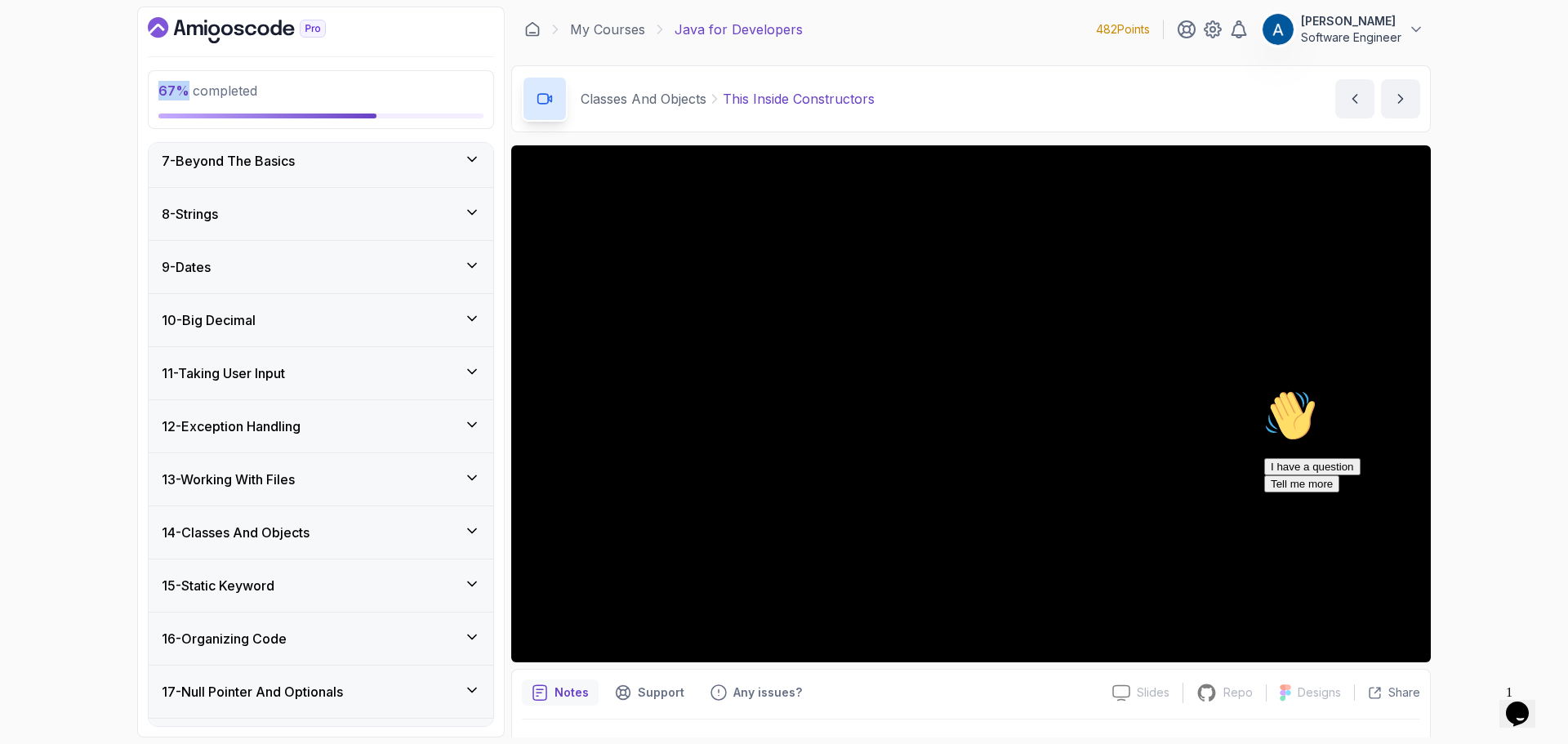
scroll to position [425, 0]
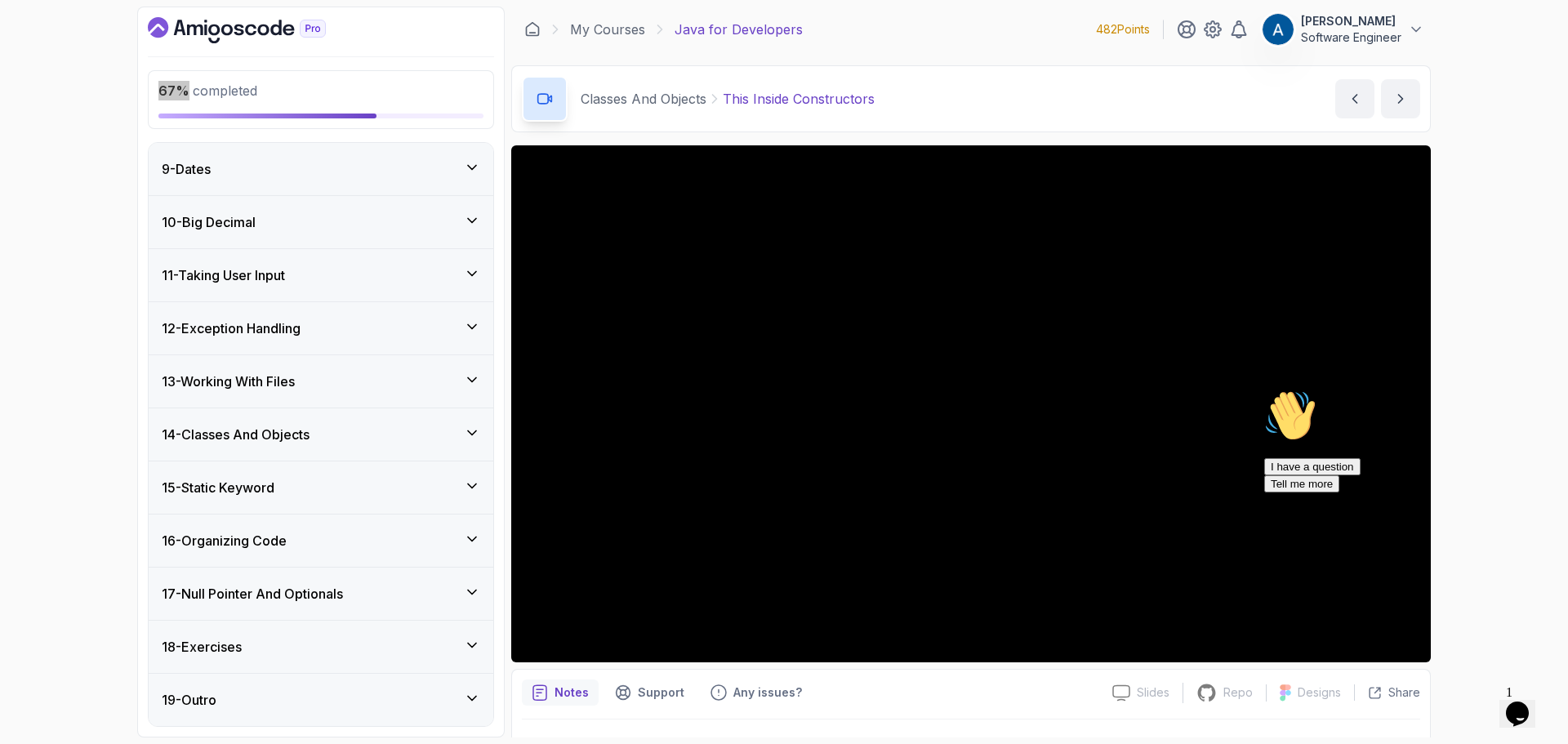
click at [1264, 389] on icon "Chat attention grabber" at bounding box center [1264, 389] width 0 height 0
drag, startPoint x: 772, startPoint y: 0, endPoint x: 1554, endPoint y: 99, distance: 788.2
click at [1554, 99] on div "67 % completed 1 - Intro 2 - Loops 3 - If Statements 4 - Packages 5 - Access Mo…" at bounding box center [784, 372] width 1568 height 744
click at [405, 448] on div "14 - Classes And Objects" at bounding box center [322, 434] width 345 height 53
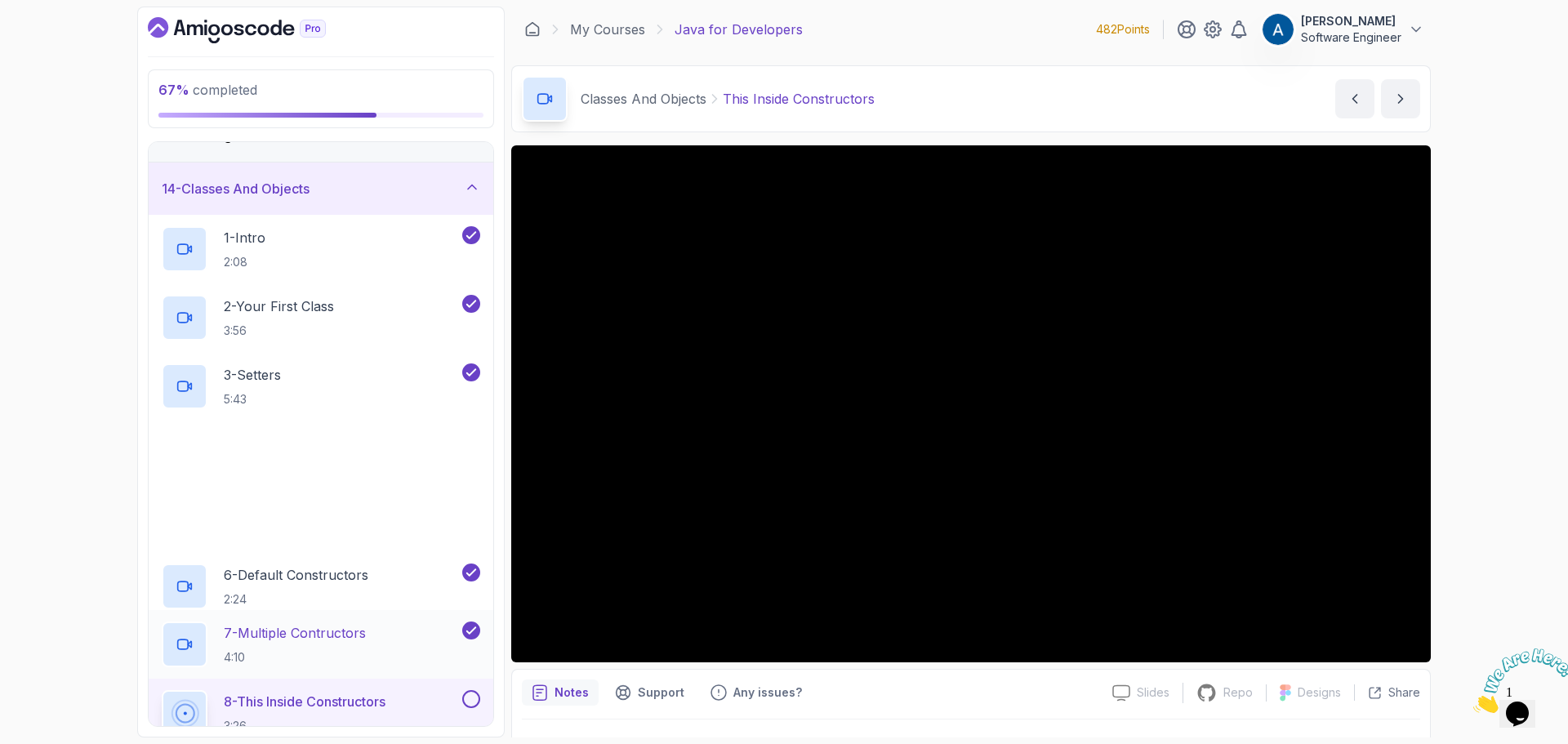
scroll to position [833, 0]
